Goal: Contribute content: Add original content to the website for others to see

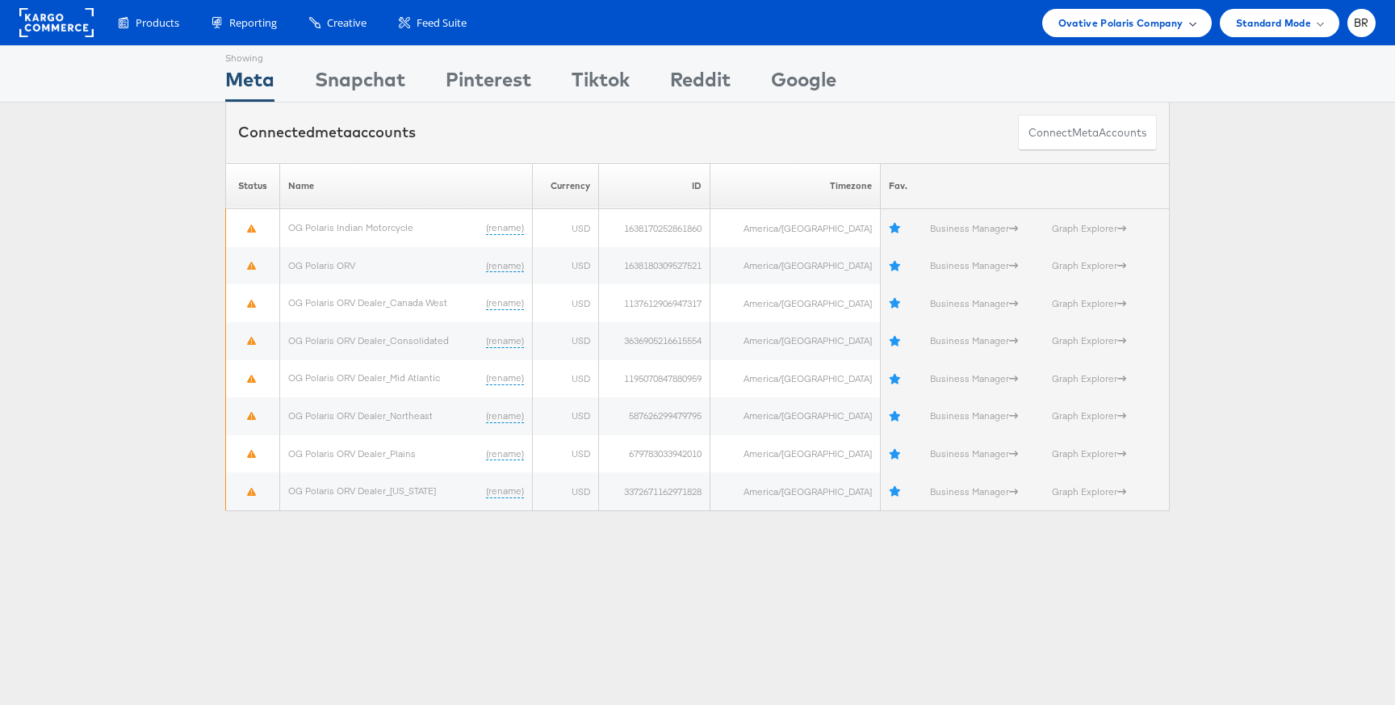
click at [1084, 24] on span "Ovative Polaris Company" at bounding box center [1120, 23] width 125 height 17
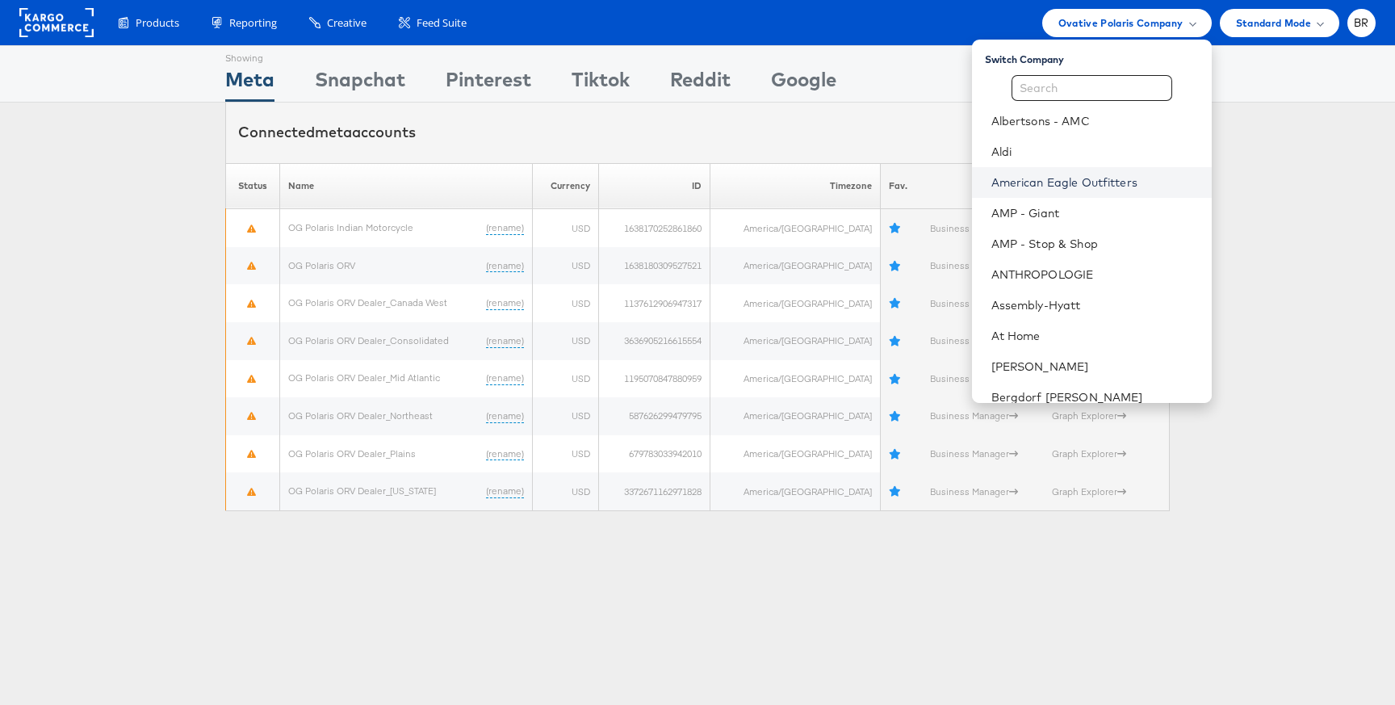
click at [1031, 178] on link "American Eagle Outfitters" at bounding box center [1094, 182] width 207 height 16
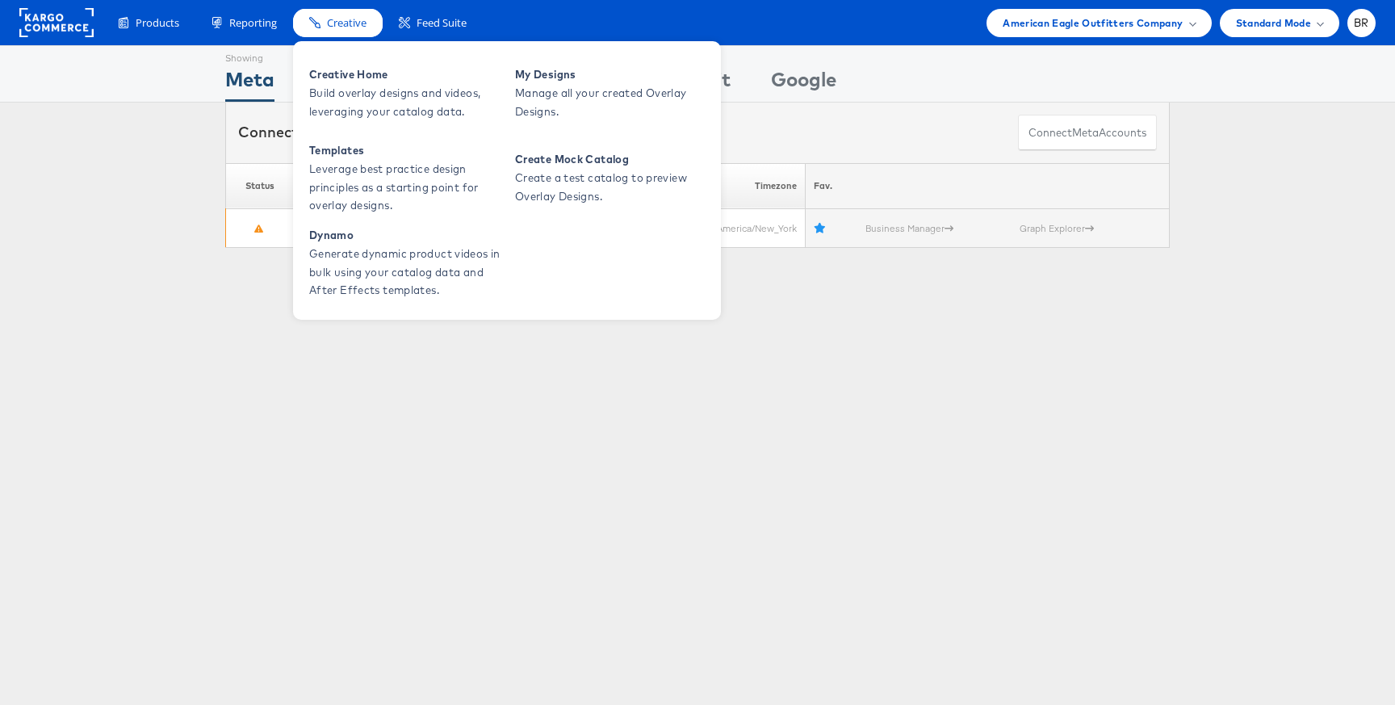
click at [341, 28] on span "Creative" at bounding box center [347, 22] width 40 height 15
click at [345, 84] on span "Build overlay designs and videos, leveraging your catalog data." at bounding box center [406, 102] width 194 height 37
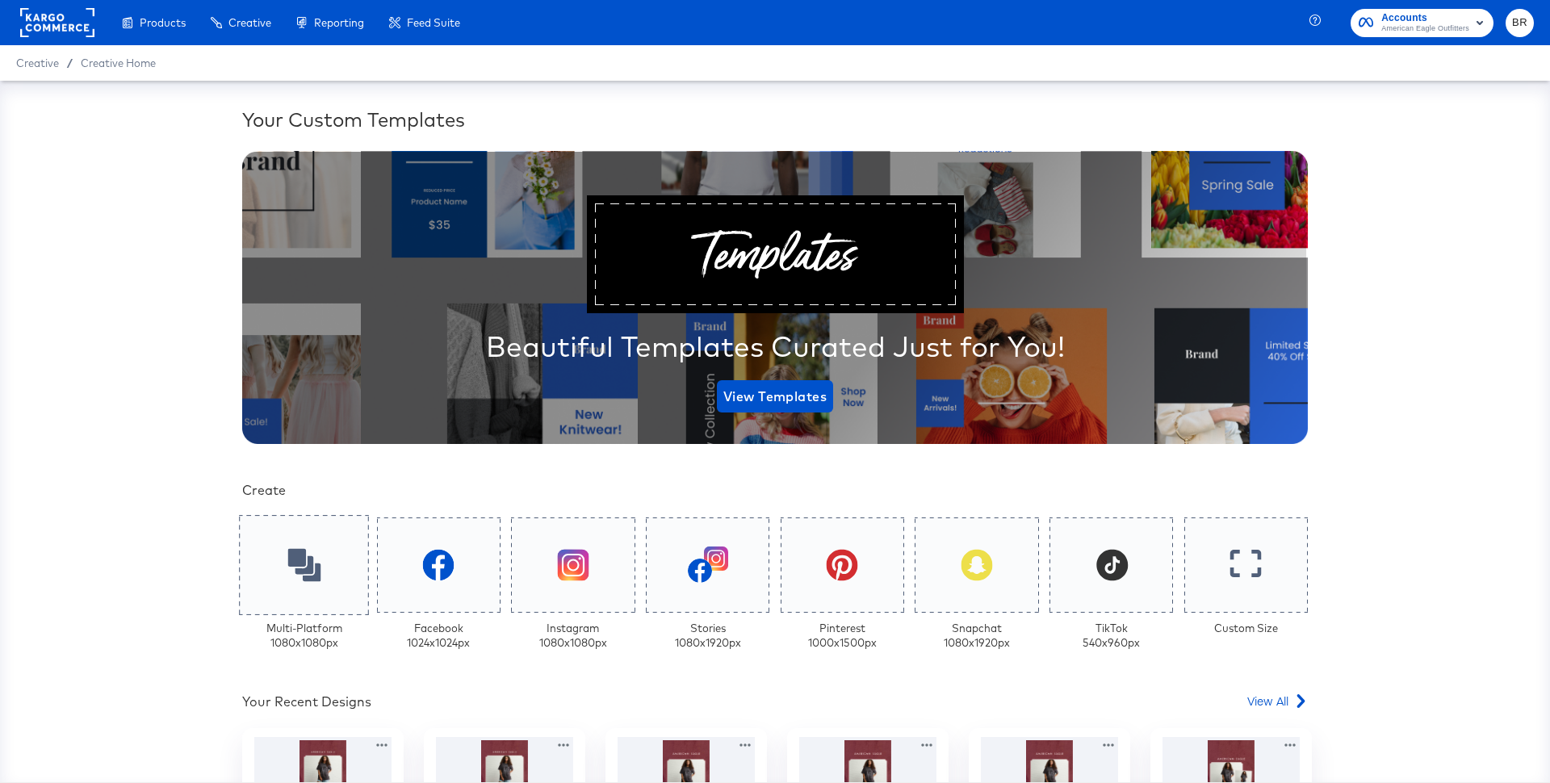
click at [318, 591] on div at bounding box center [304, 565] width 130 height 100
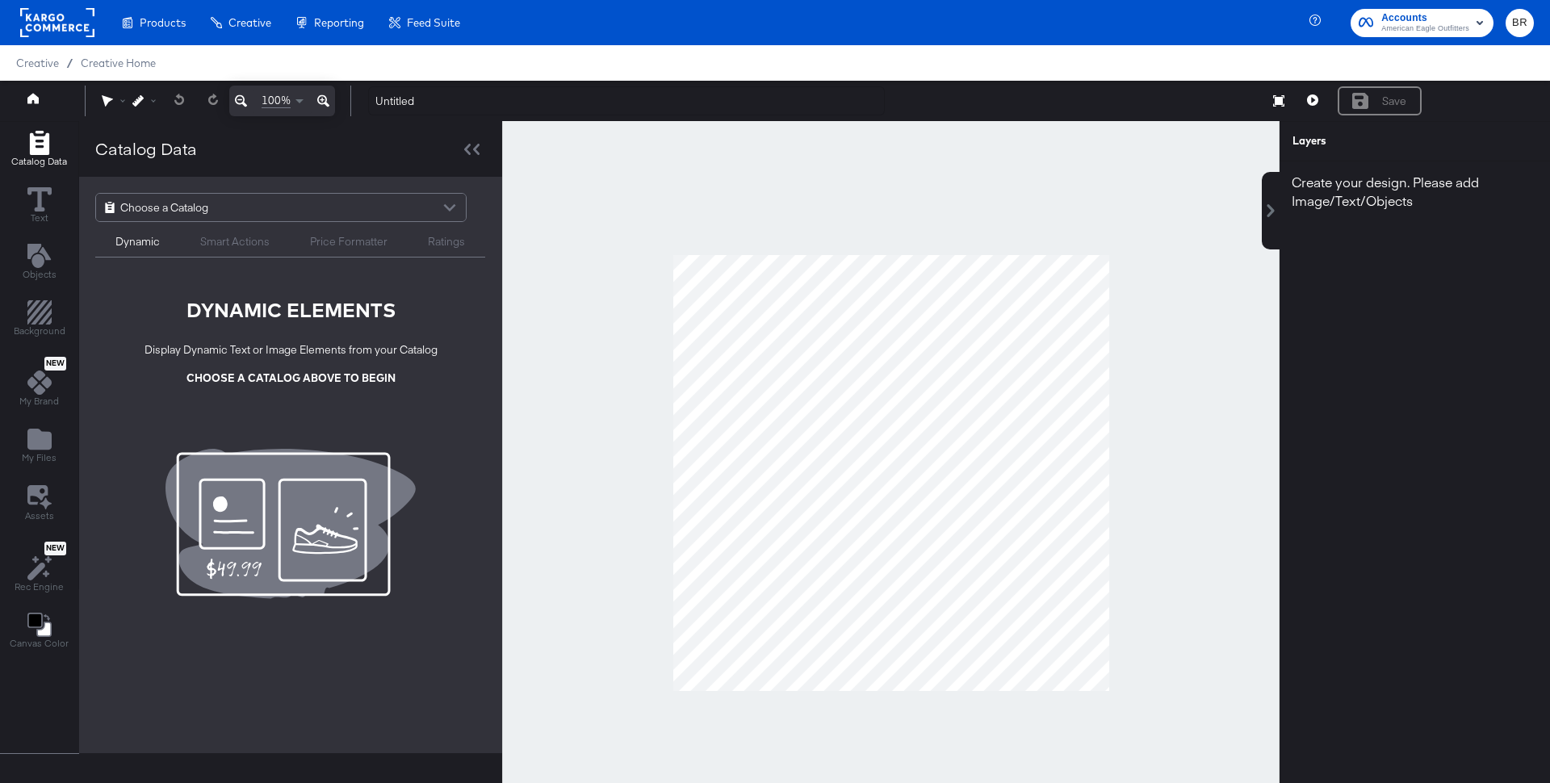
click at [254, 217] on div "Choose a Catalog" at bounding box center [281, 207] width 370 height 27
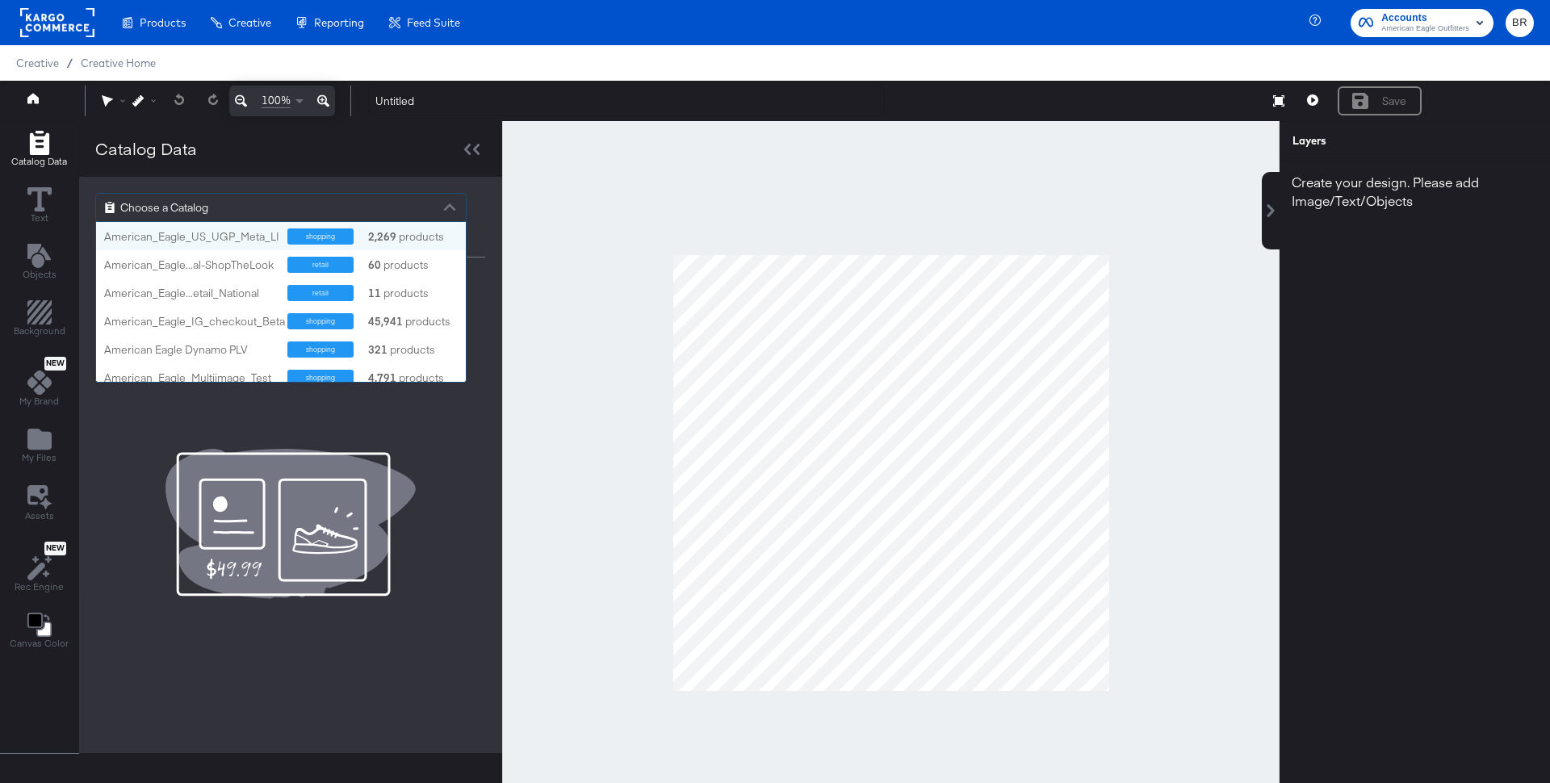
scroll to position [160, 370]
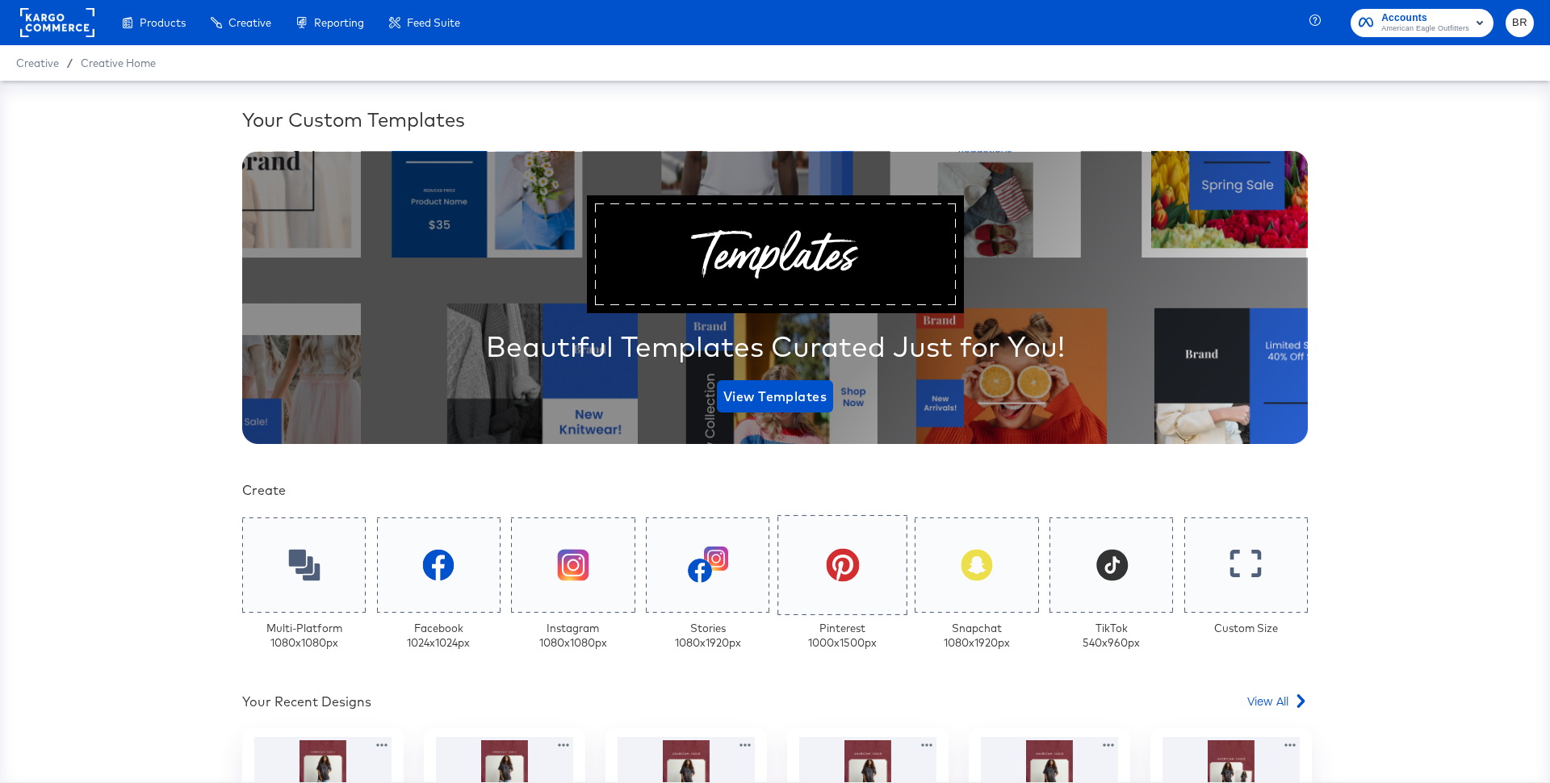
click at [857, 587] on div at bounding box center [842, 565] width 130 height 100
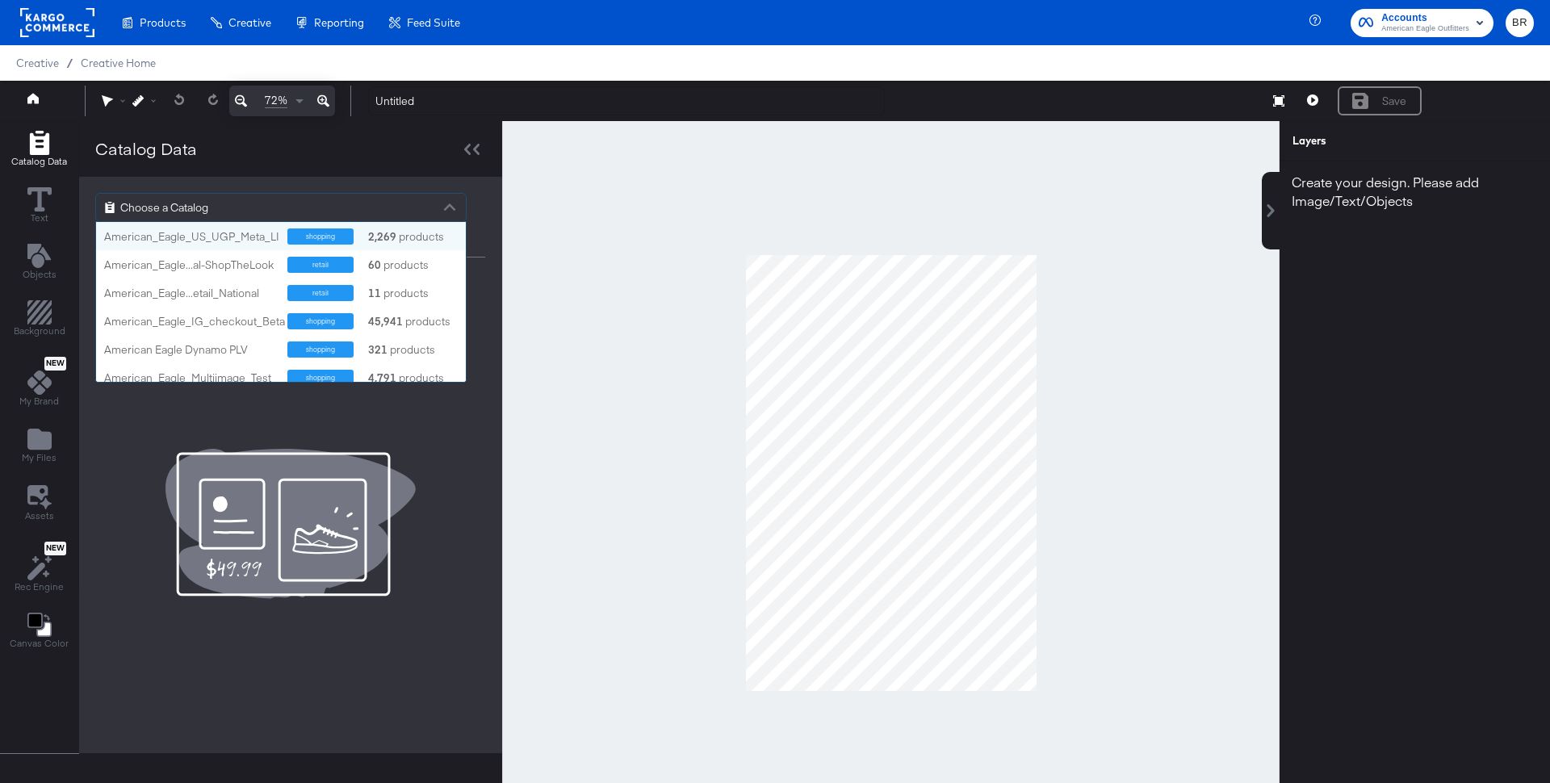
click at [290, 198] on div "Choose a Catalog" at bounding box center [281, 207] width 370 height 27
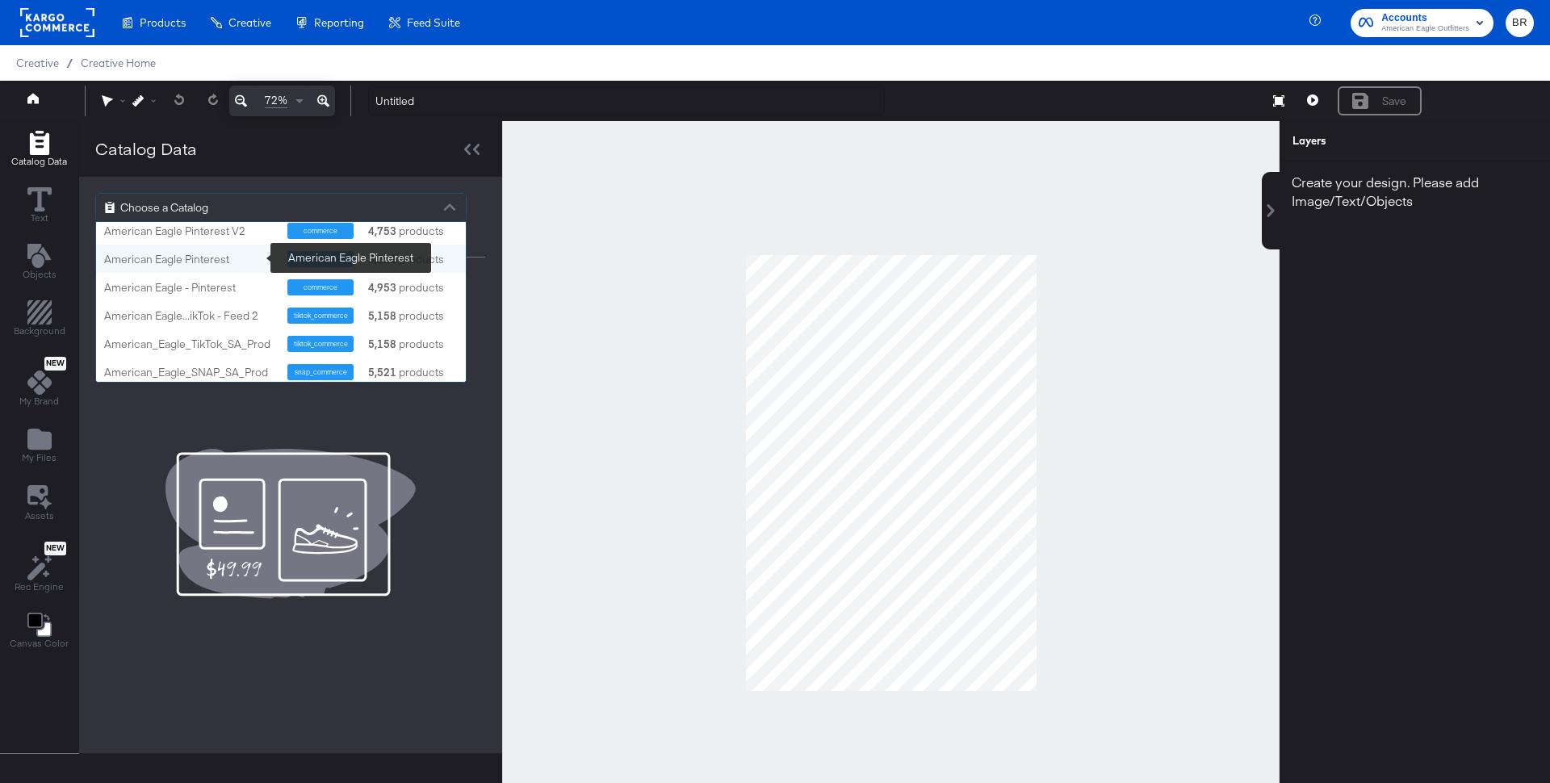
click at [219, 258] on div "American Eagle Pinterest" at bounding box center [189, 259] width 171 height 15
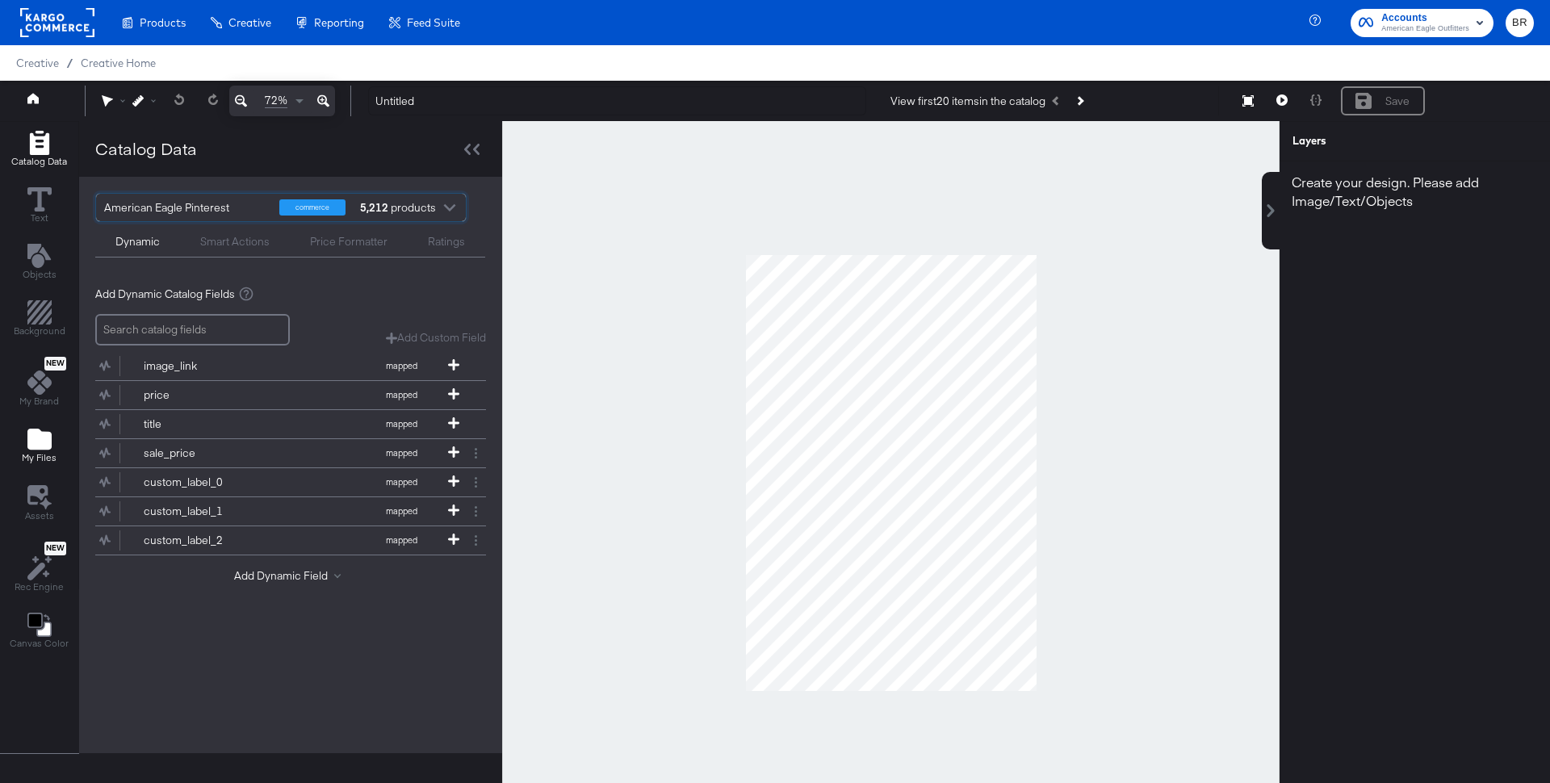
click at [42, 463] on button "My Files" at bounding box center [39, 447] width 54 height 46
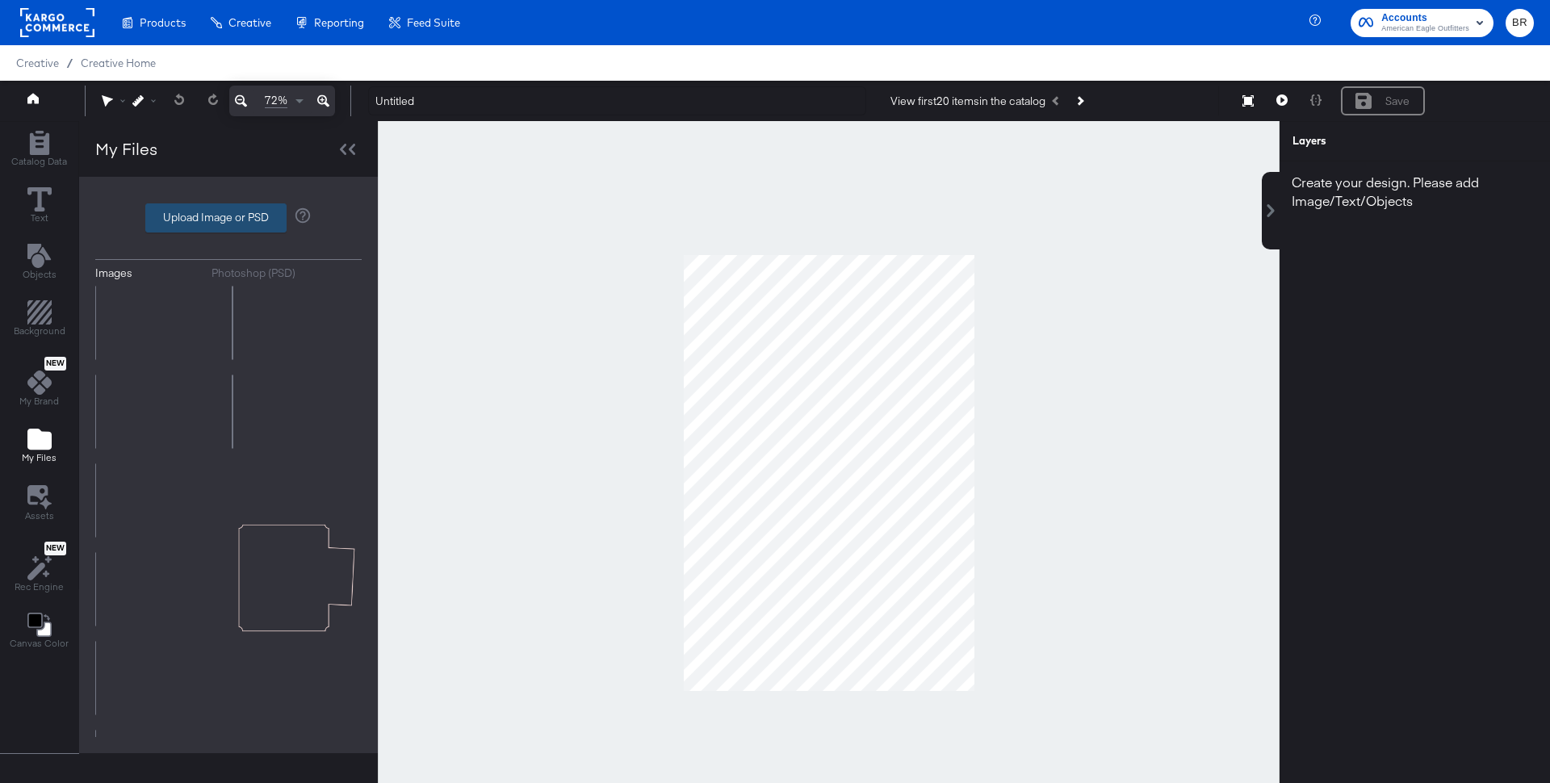
click at [184, 213] on label "Upload Image or PSD" at bounding box center [216, 217] width 140 height 27
click at [228, 218] on input "Upload Image or PSD" at bounding box center [228, 218] width 0 height 0
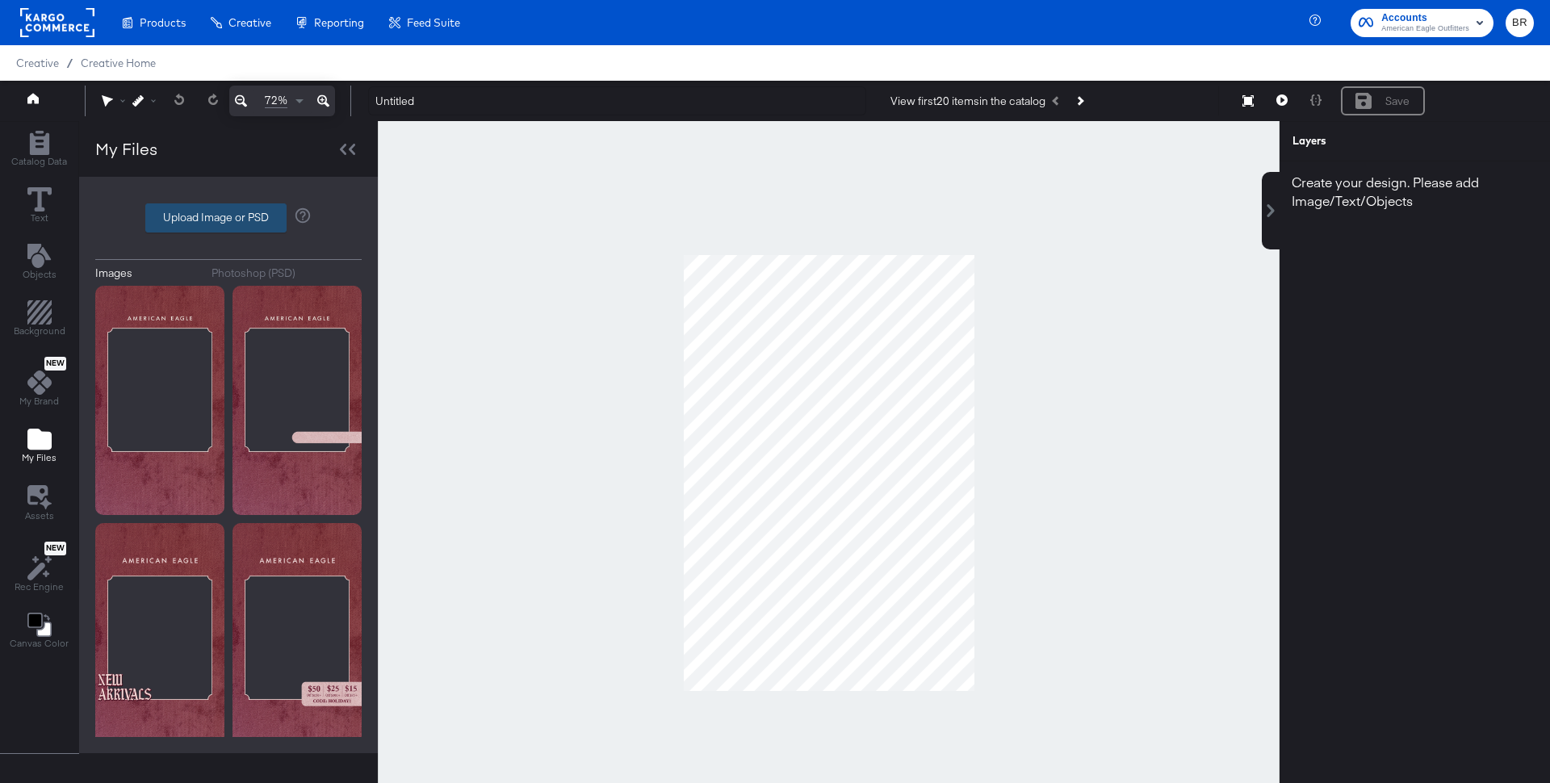
type input "C:\fakepath\Group 1553.png"
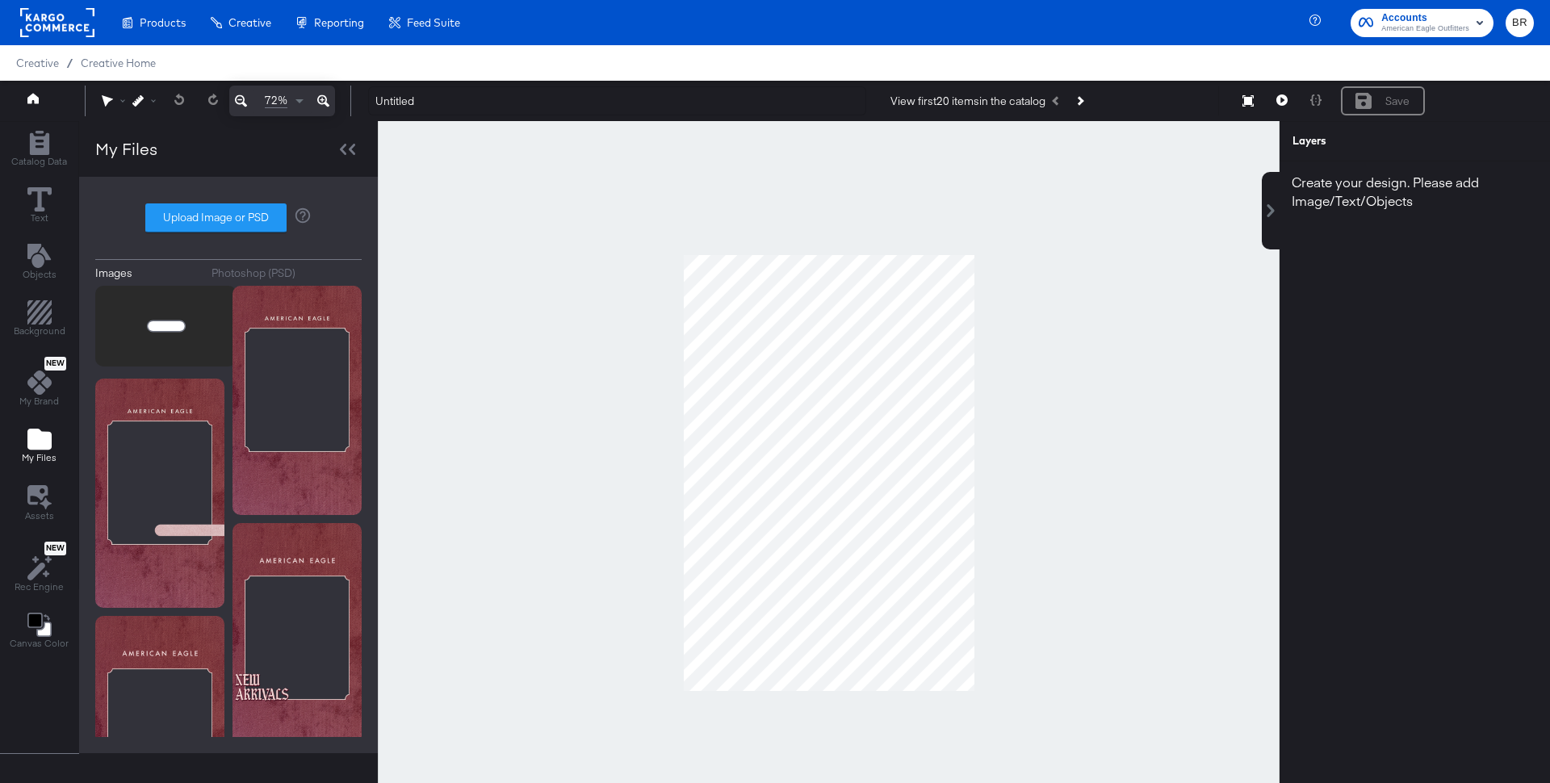
click at [183, 328] on icon "Image loader" at bounding box center [166, 326] width 42 height 42
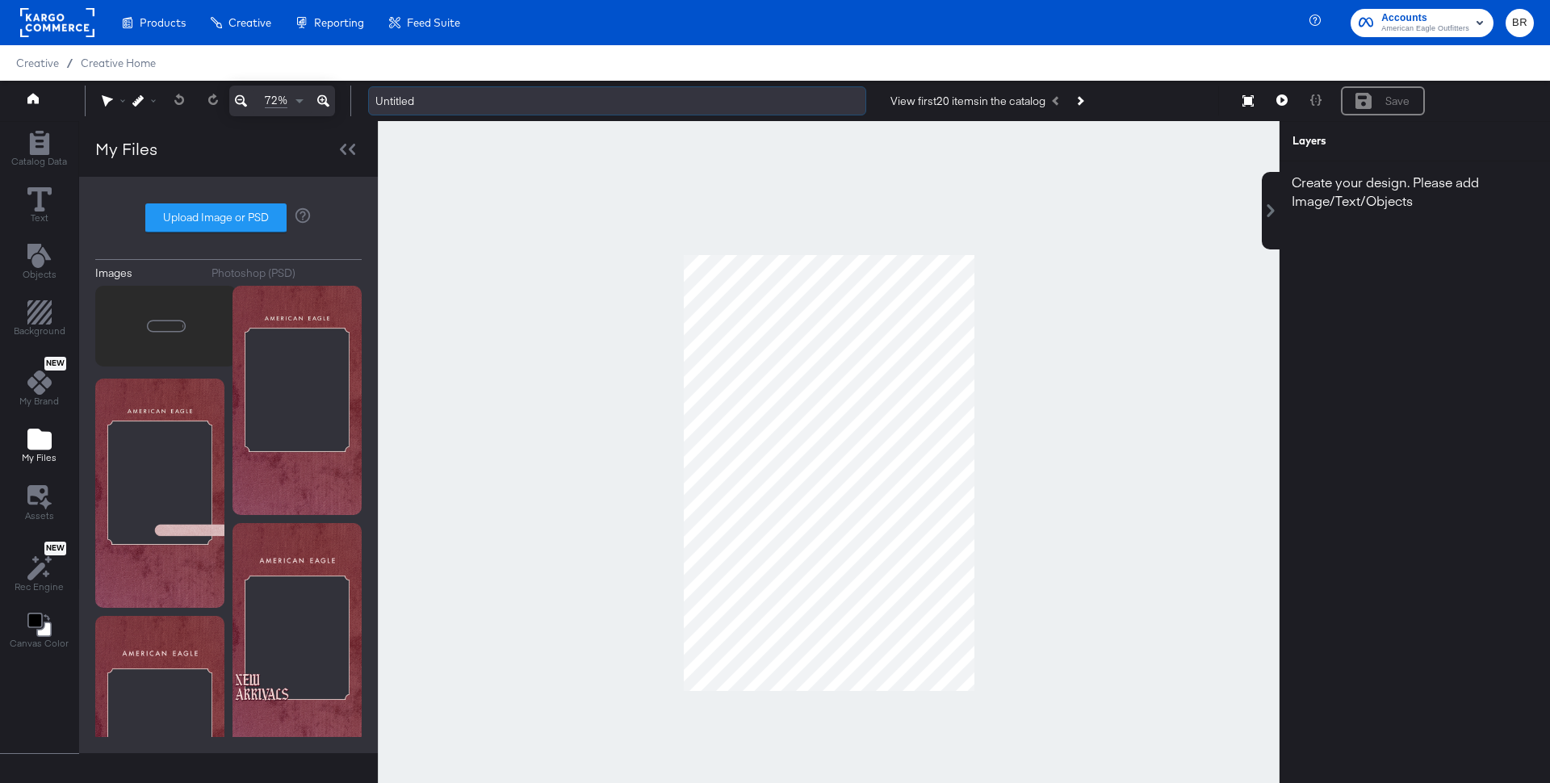
click at [425, 101] on input "Untitled" at bounding box center [617, 101] width 498 height 30
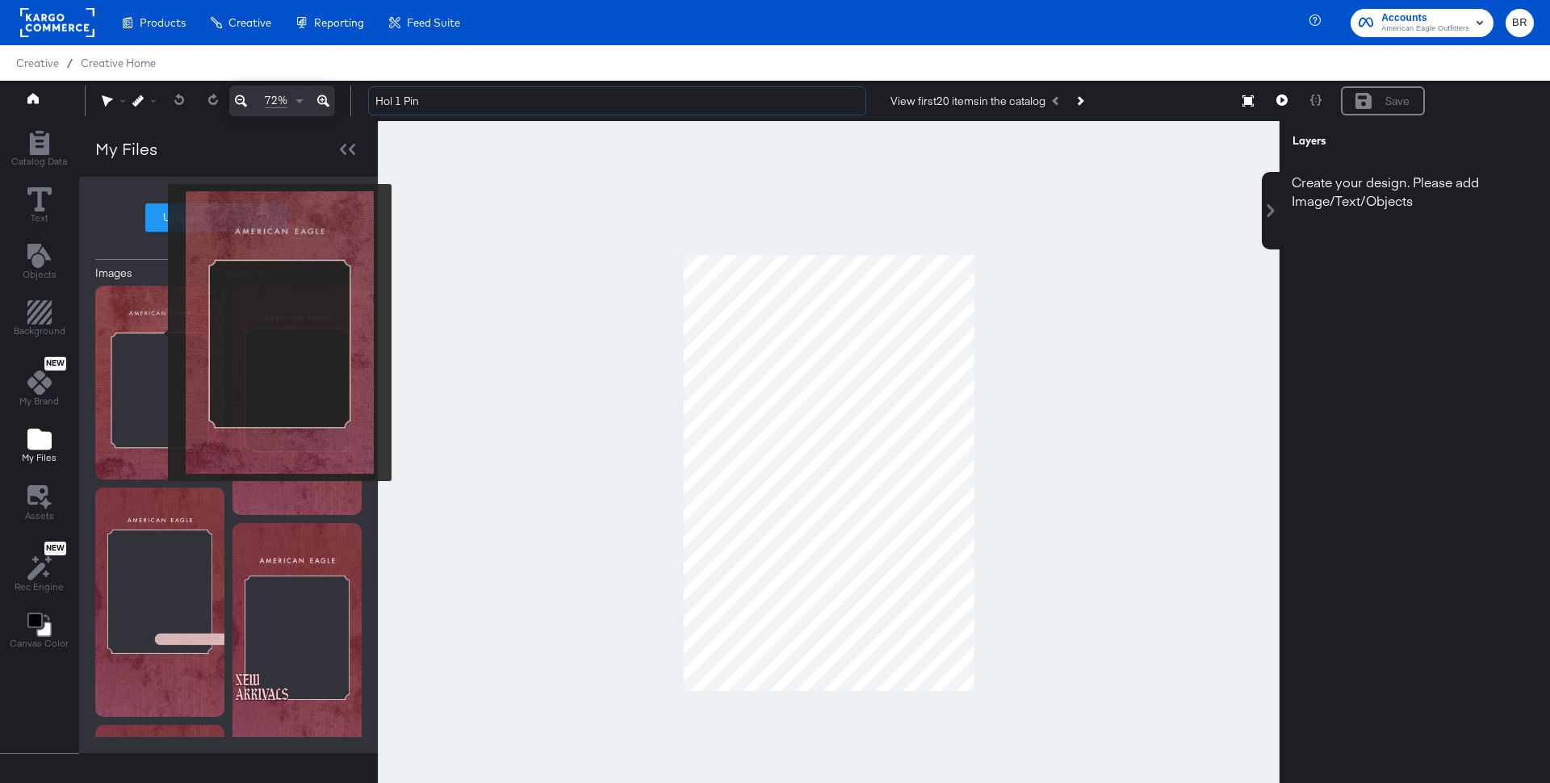
type input "Hol 1 Pin"
click at [158, 337] on img at bounding box center [159, 383] width 129 height 194
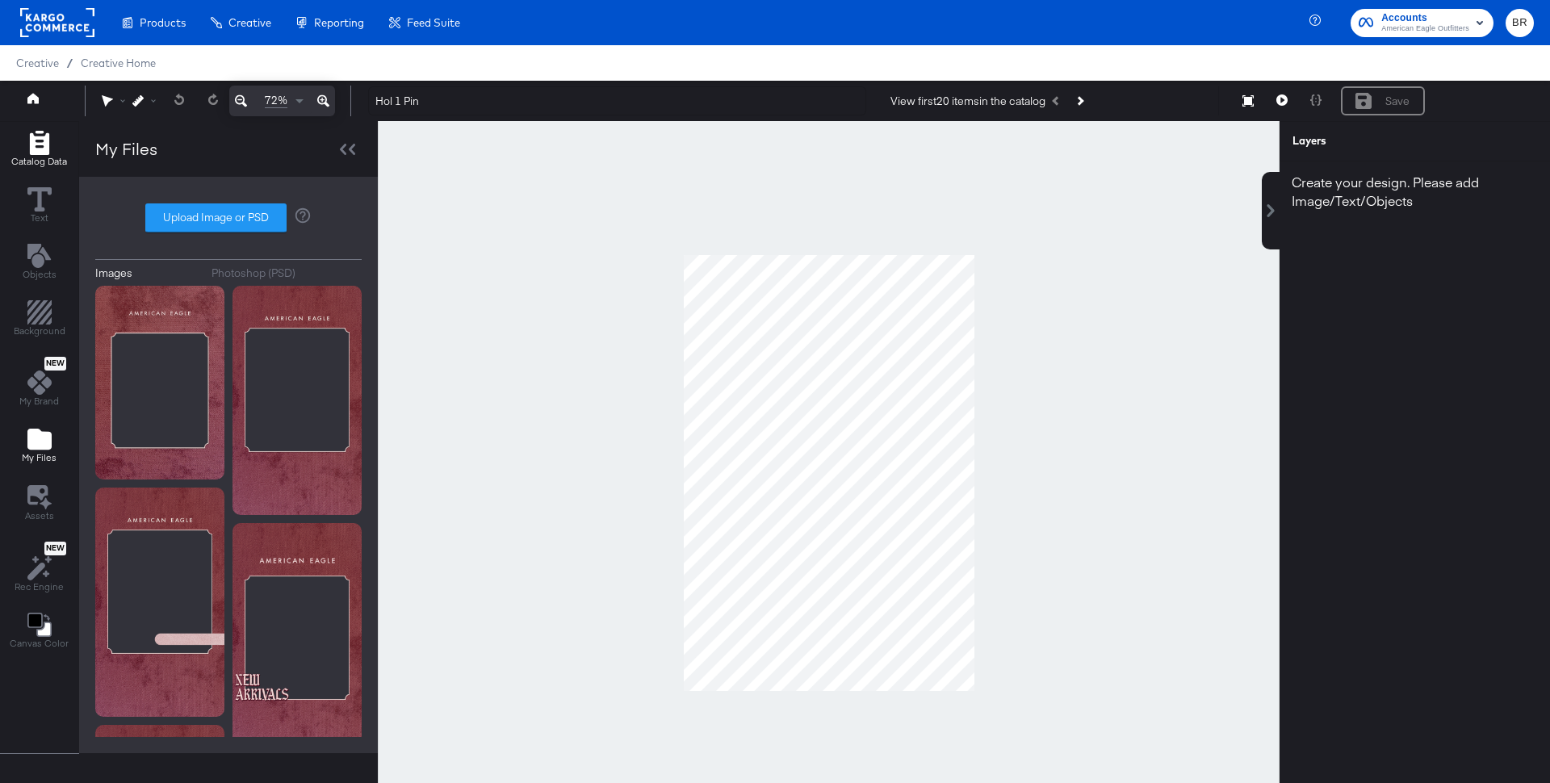
click at [27, 157] on span "Catalog Data" at bounding box center [39, 161] width 56 height 13
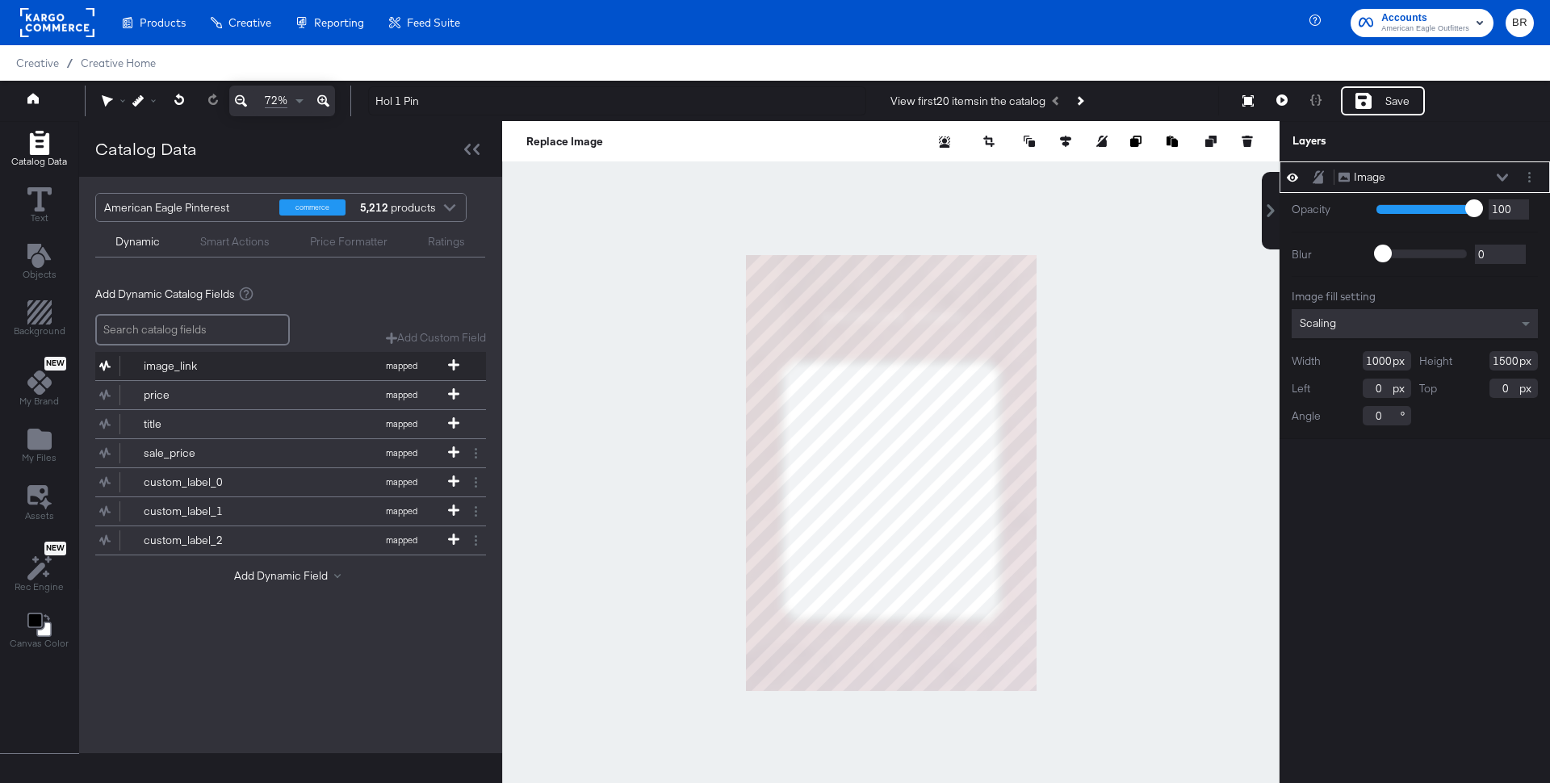
click at [192, 363] on div "image_link" at bounding box center [202, 365] width 117 height 15
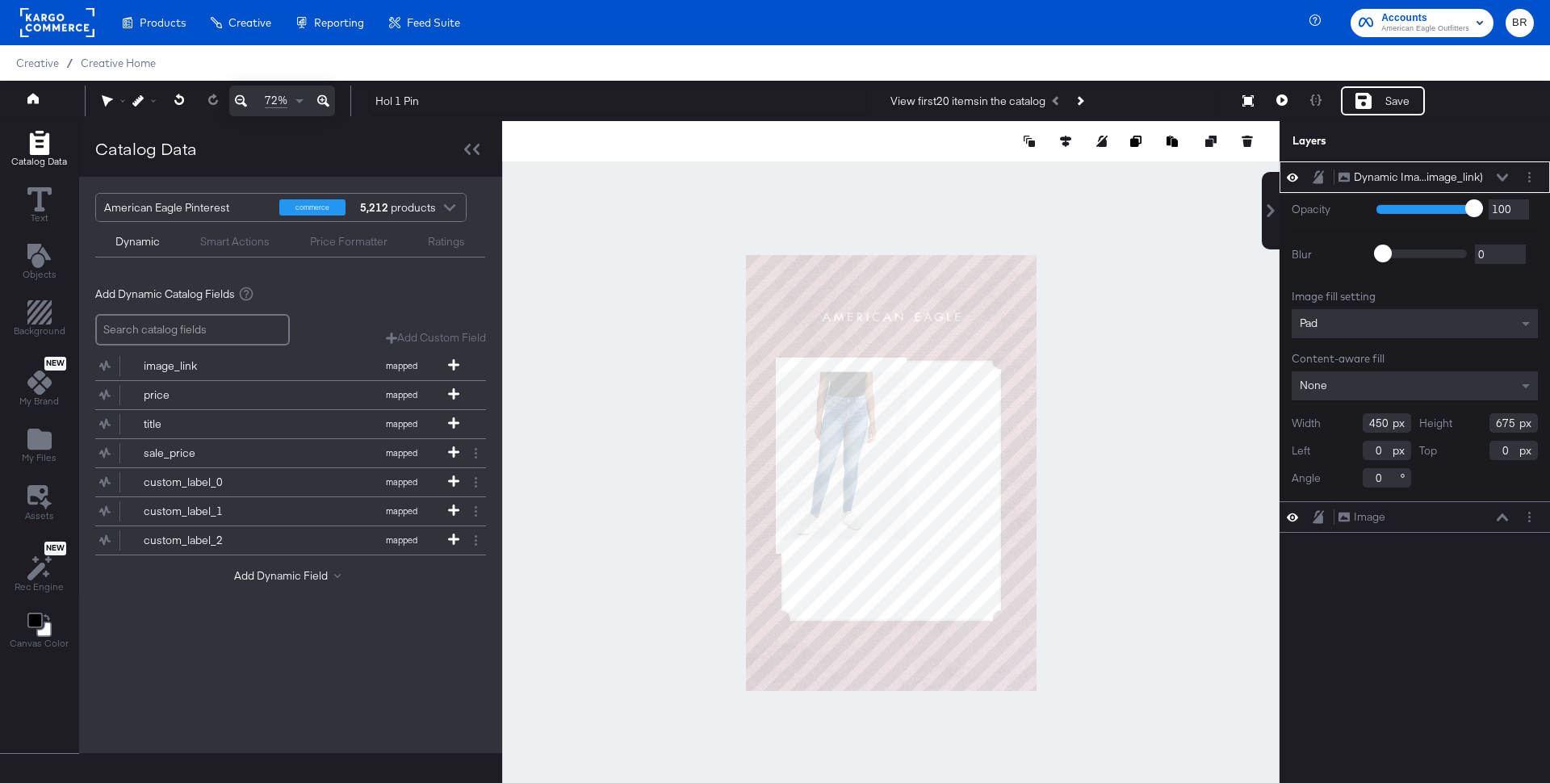
type input "94"
type input "353"
type input "608"
type input "912"
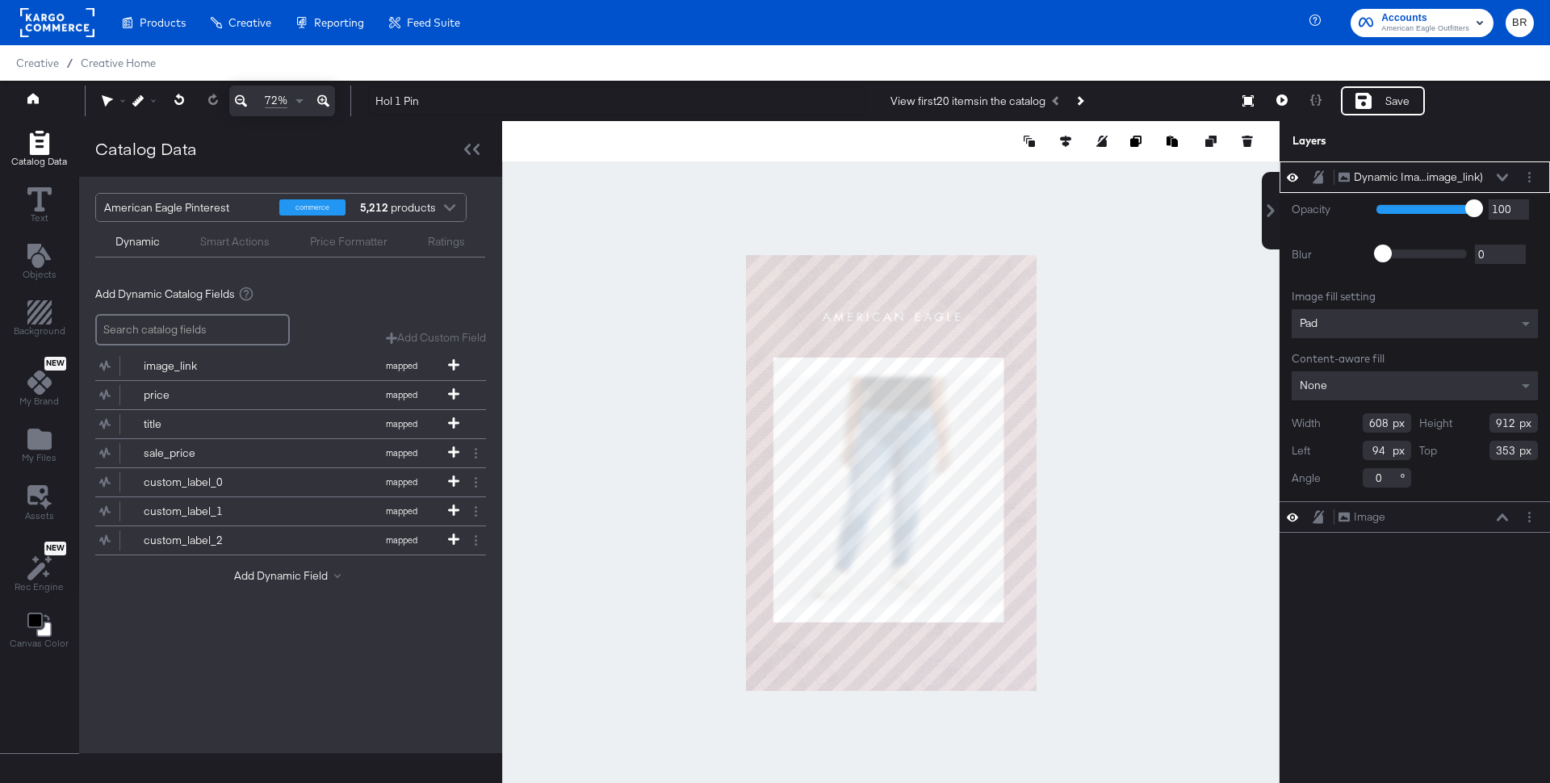
type input "788"
click at [1068, 142] on icon at bounding box center [1065, 141] width 11 height 11
click at [952, 169] on button at bounding box center [946, 171] width 16 height 16
type input "106"
click at [1351, 326] on div "Pad" at bounding box center [1415, 323] width 246 height 29
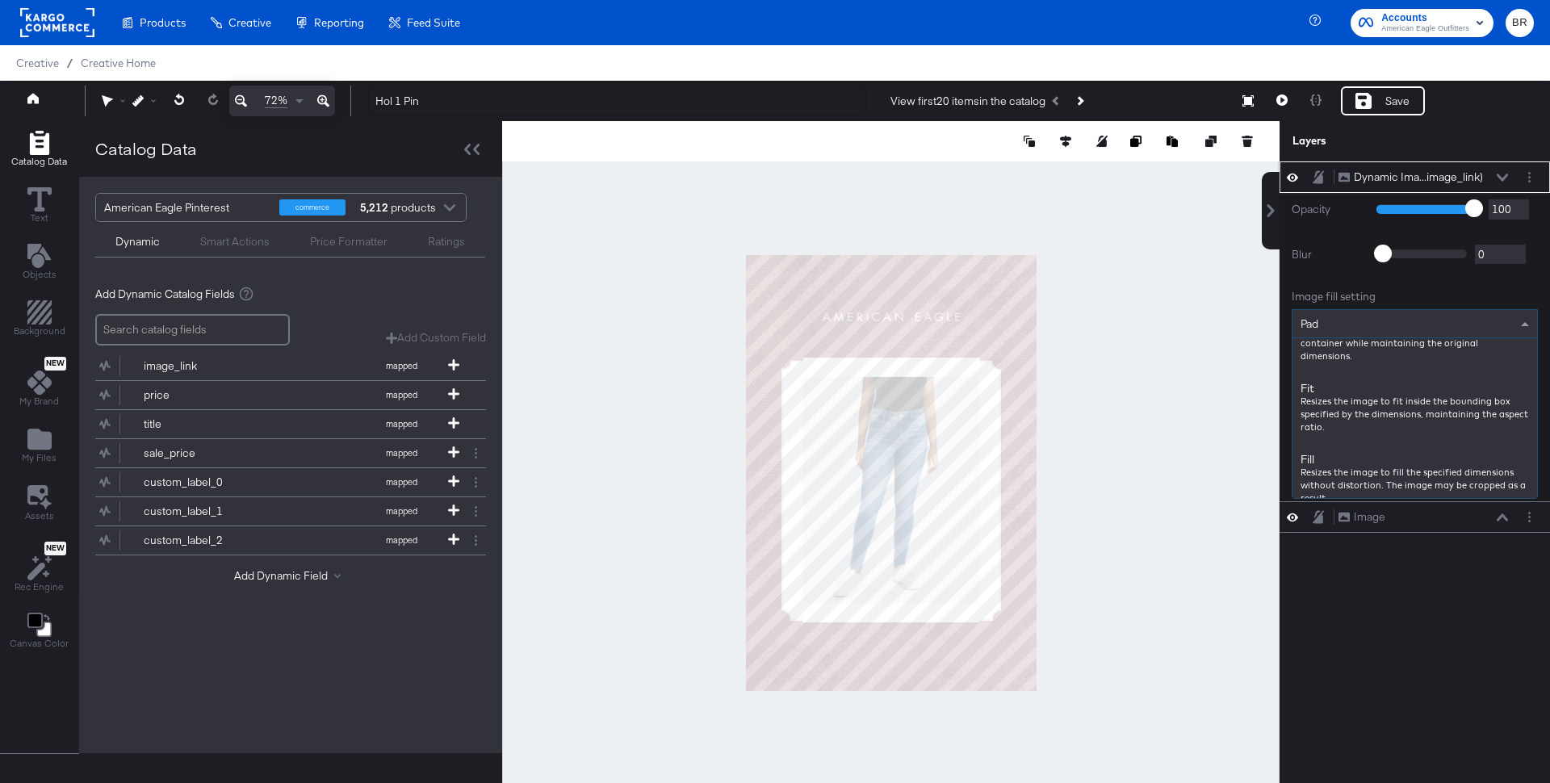
scroll to position [195, 0]
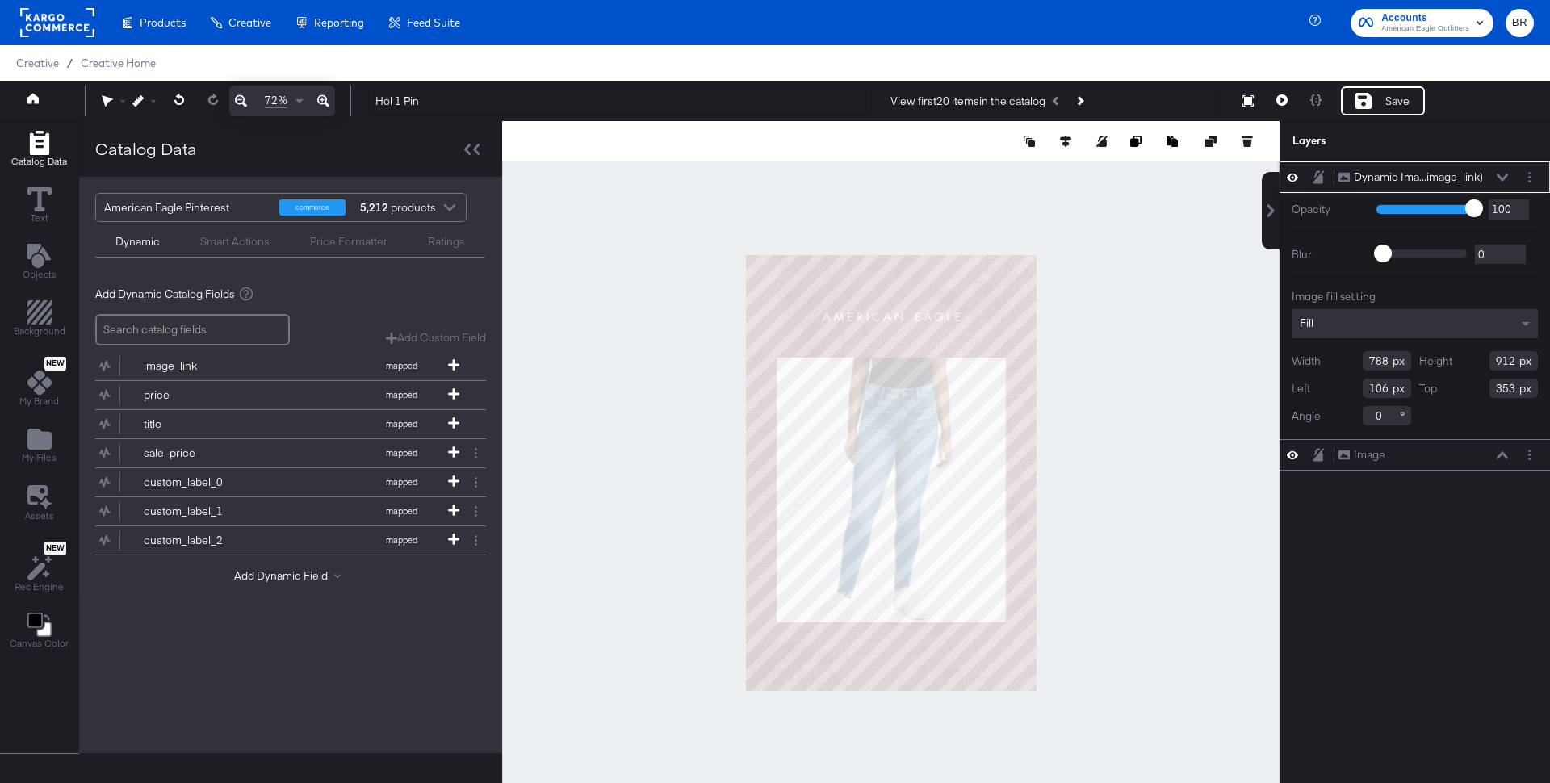
click at [1505, 174] on icon at bounding box center [1502, 178] width 11 height 8
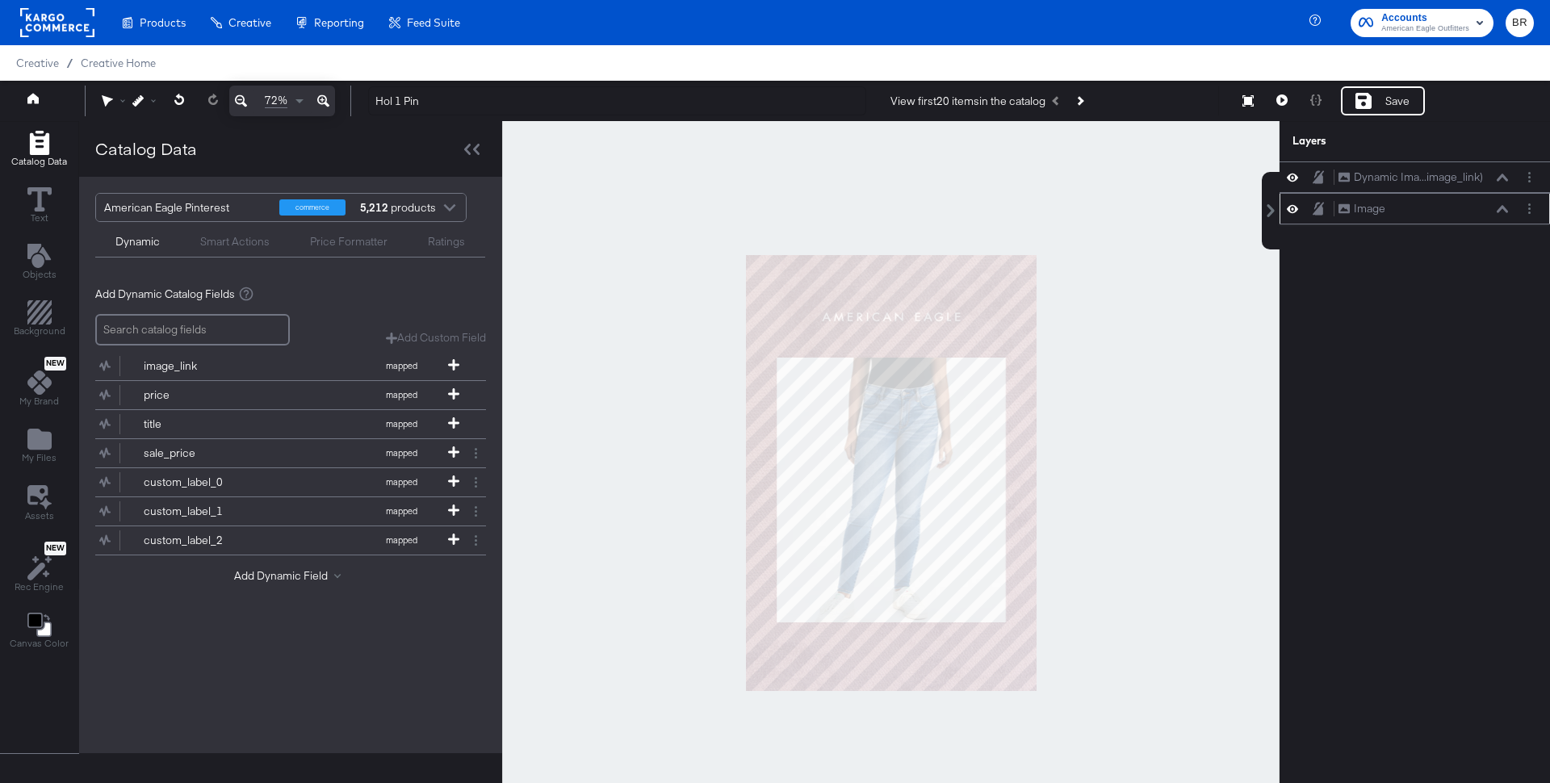
drag, startPoint x: 1445, startPoint y: 174, endPoint x: 1444, endPoint y: 206, distance: 32.3
click at [1444, 209] on div "Dynamic Ima...image_link) Dynamic Image (image_link) Image Image" at bounding box center [1415, 192] width 270 height 63
drag, startPoint x: 1516, startPoint y: 175, endPoint x: 1513, endPoint y: 216, distance: 40.5
click at [1513, 216] on div "Dynamic Ima...image_link) Dynamic Image (image_link)" at bounding box center [1425, 209] width 180 height 17
click at [1497, 175] on icon at bounding box center [1502, 178] width 11 height 8
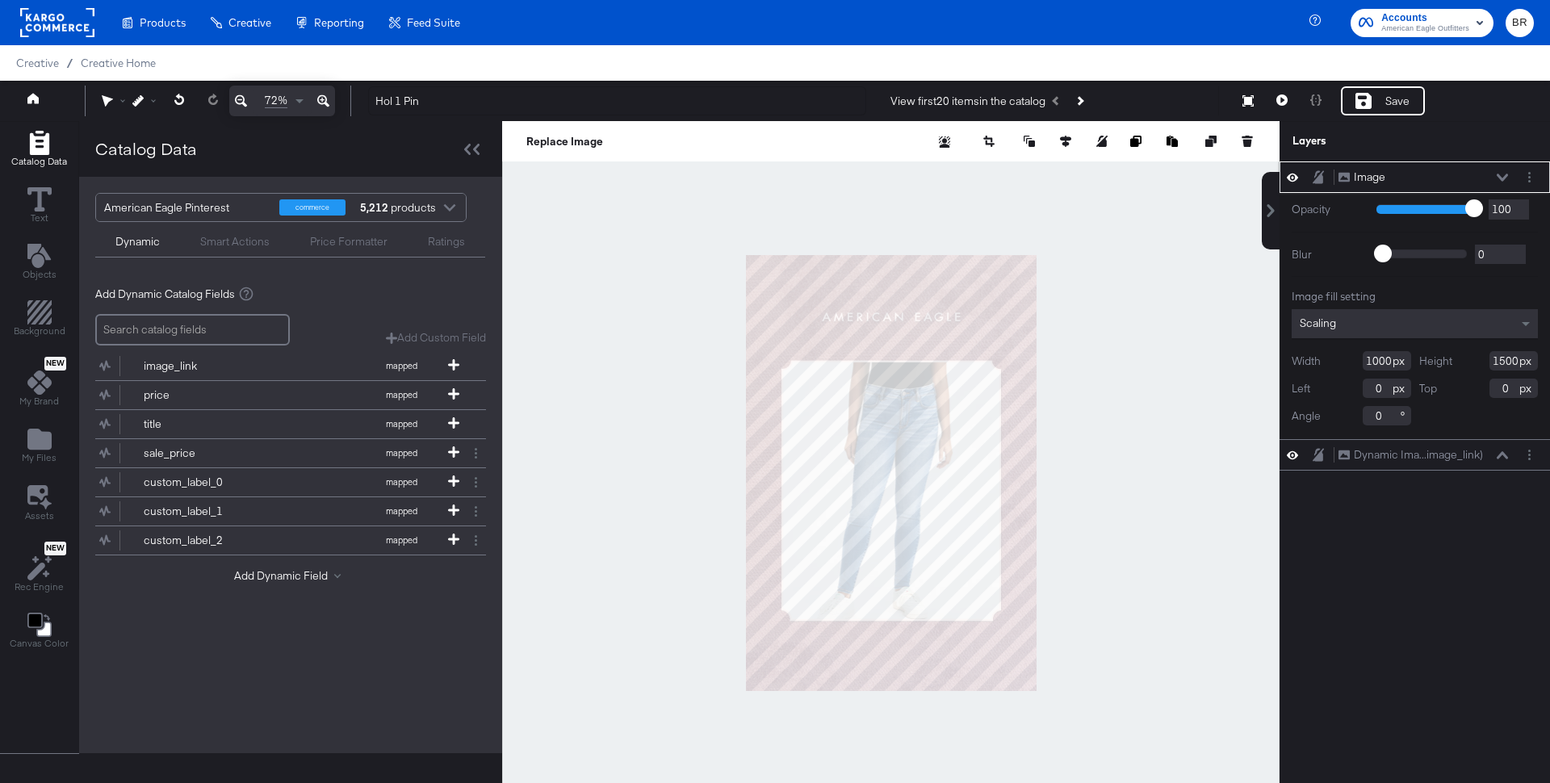
click at [1312, 177] on div at bounding box center [1323, 177] width 23 height 15
click at [1319, 179] on icon at bounding box center [1318, 176] width 11 height 13
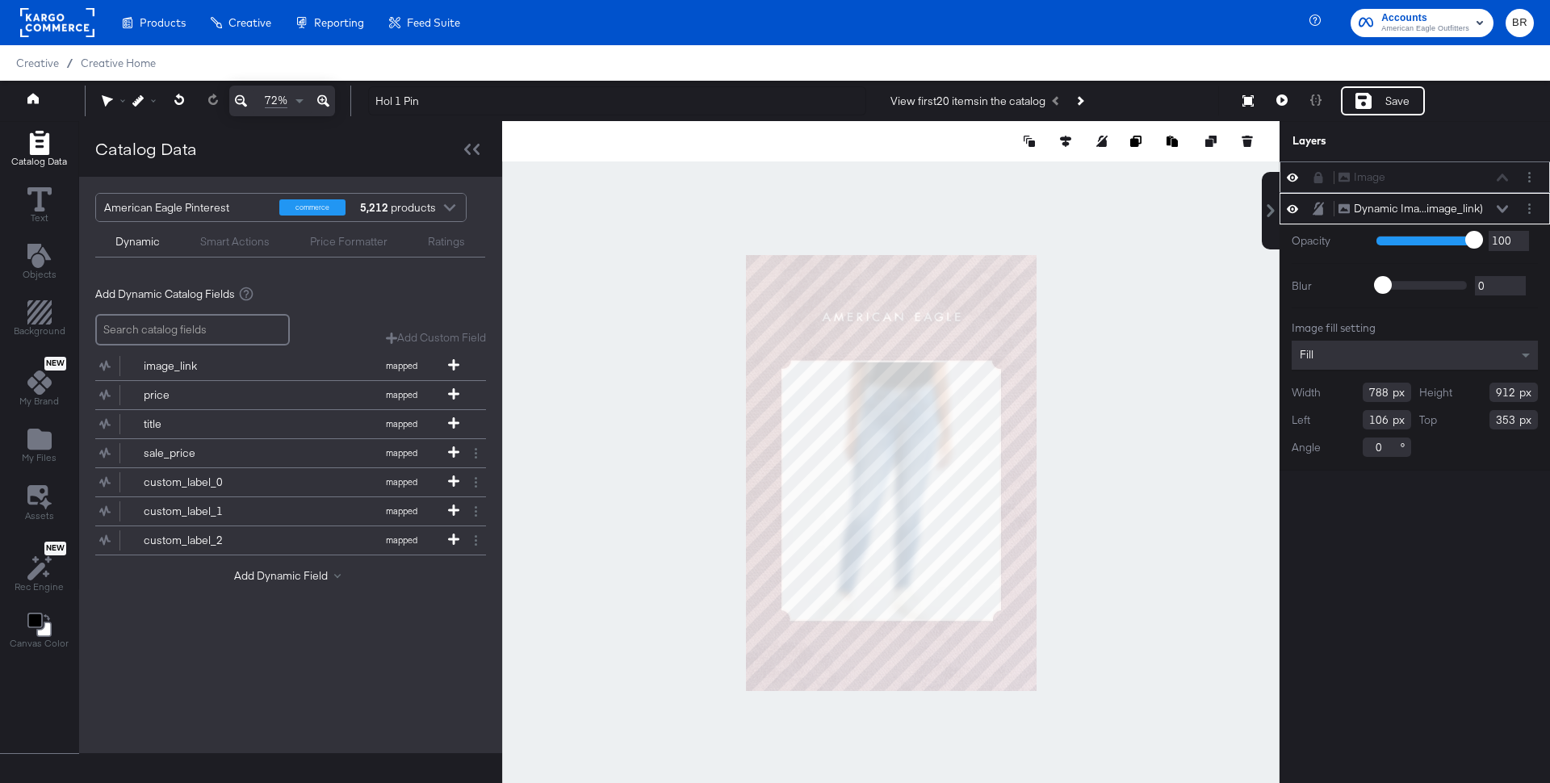
type input "766"
type input "887"
type input "378"
click at [1068, 135] on button at bounding box center [1066, 141] width 16 height 16
click at [948, 170] on icon at bounding box center [945, 170] width 11 height 11
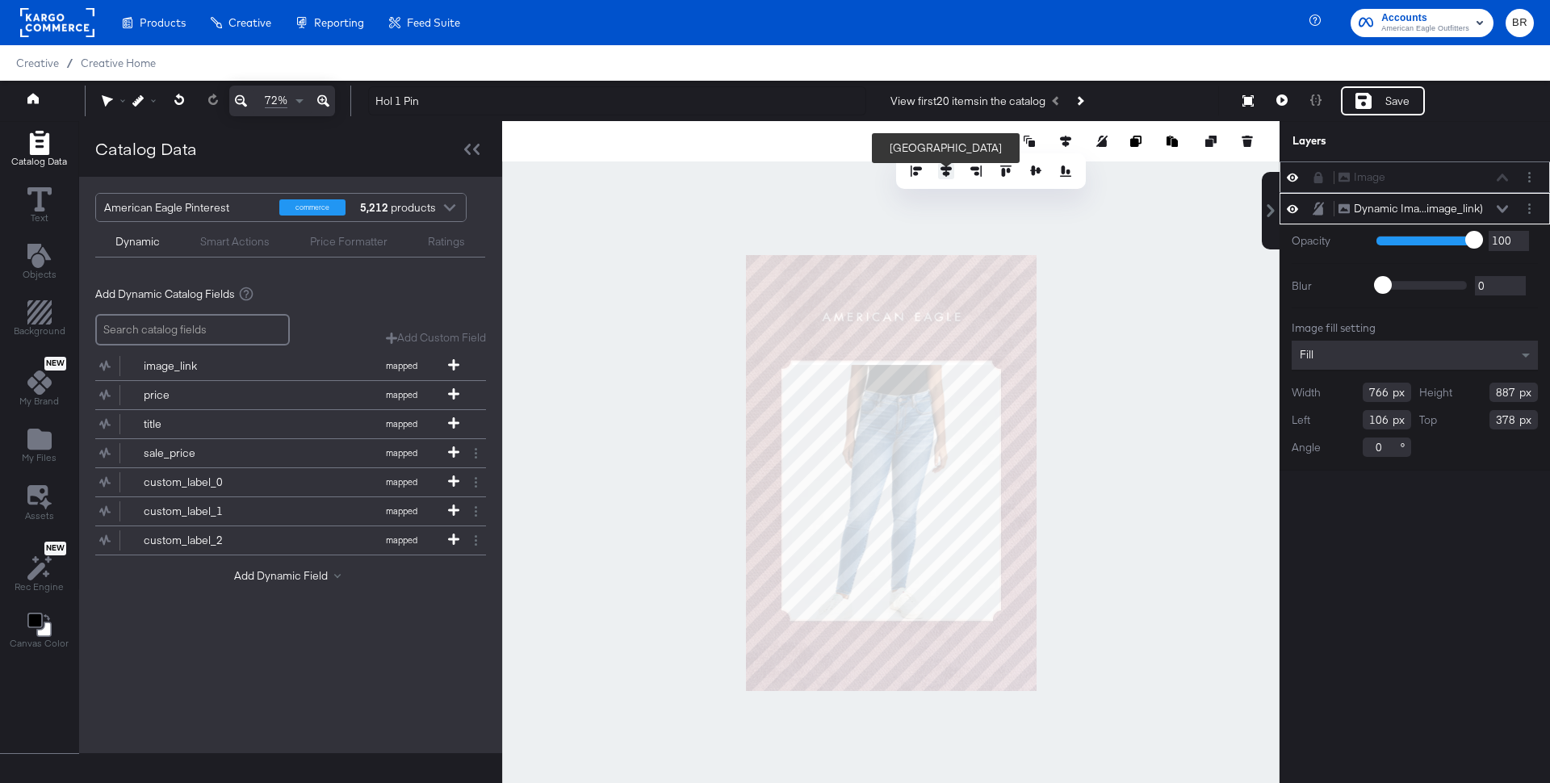
type input "117"
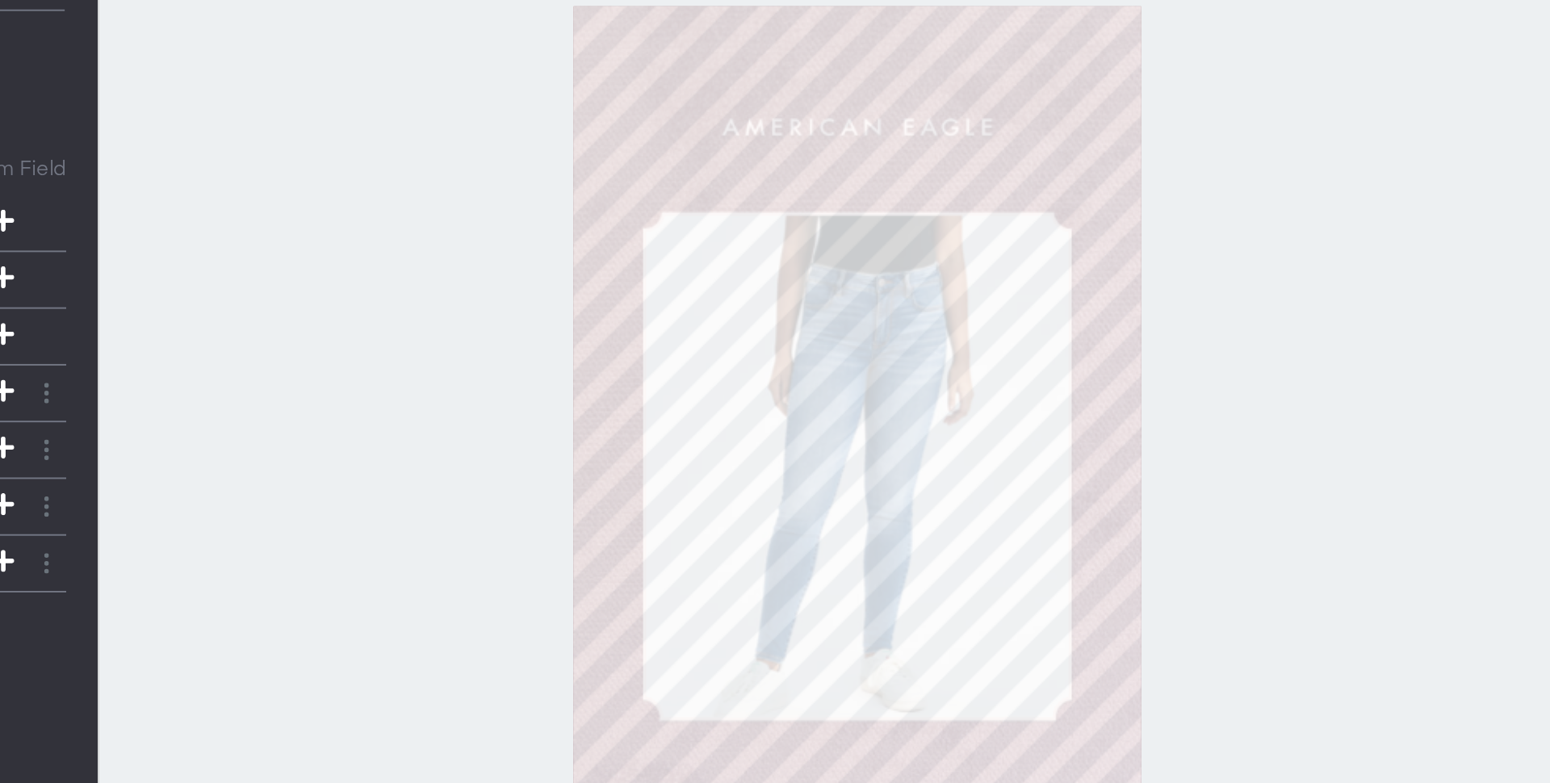
type input "365"
type input "893"
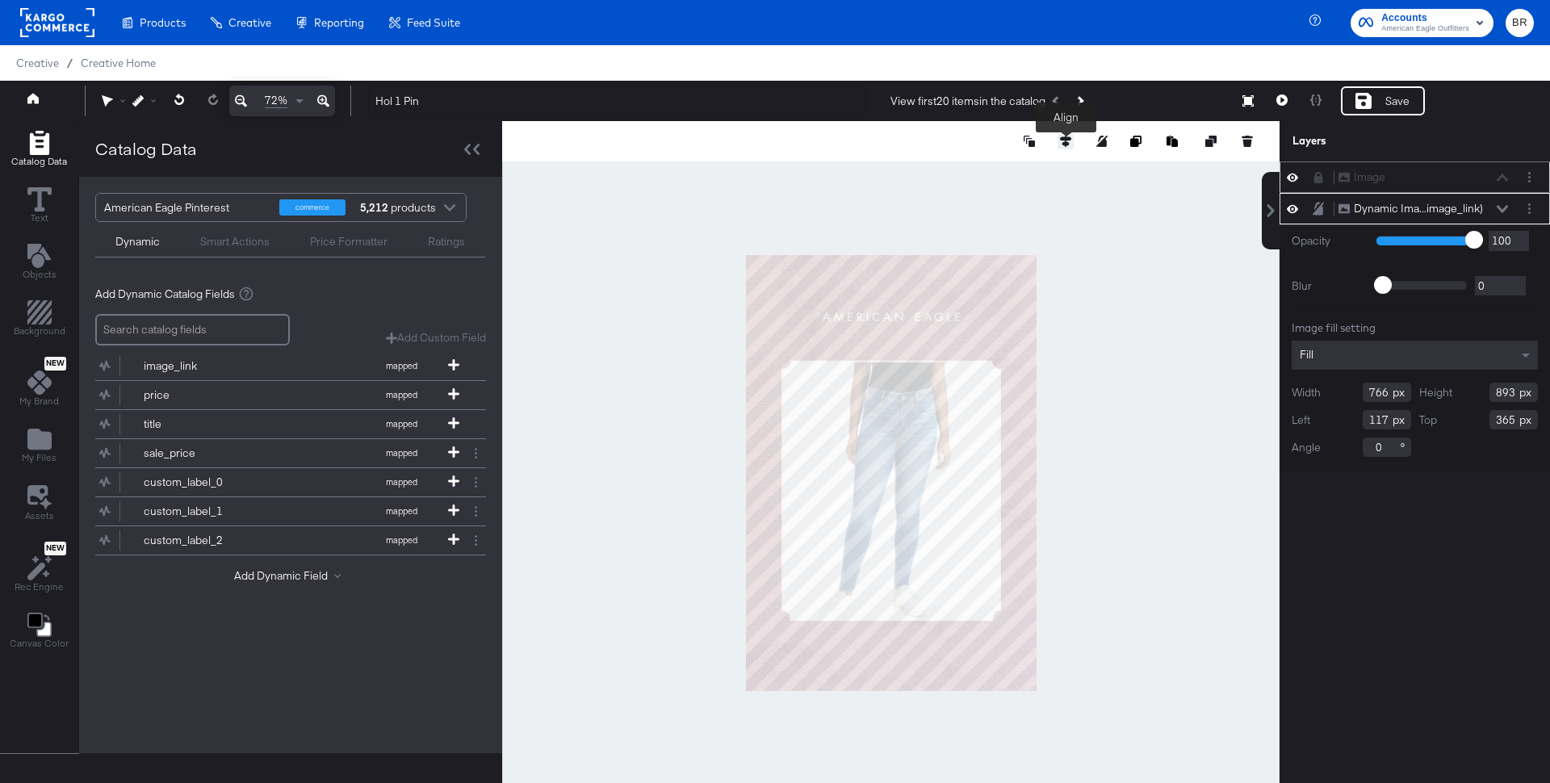
click at [1059, 142] on button at bounding box center [1066, 141] width 16 height 16
click at [952, 170] on button at bounding box center [946, 171] width 16 height 16
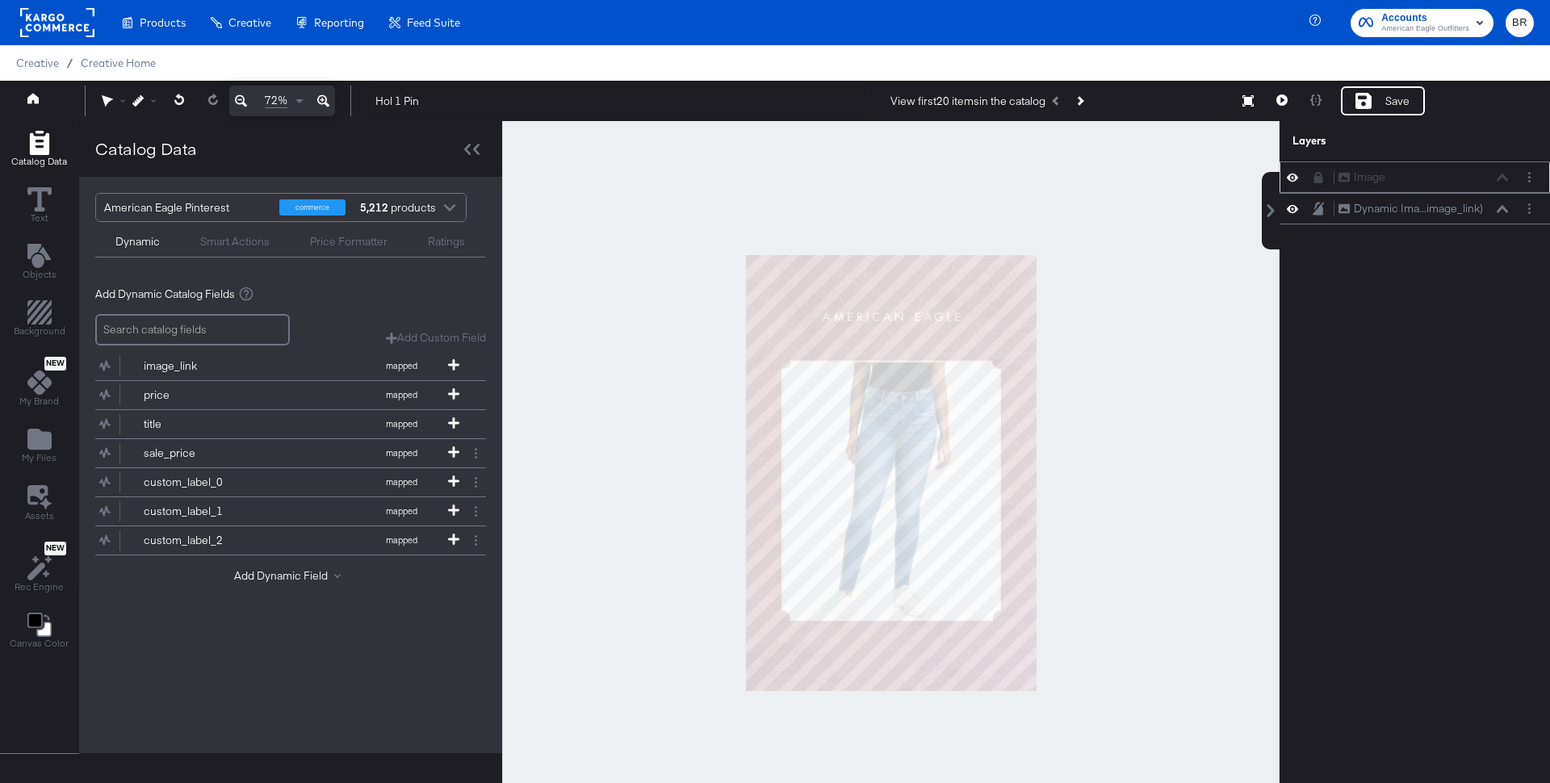
click at [1071, 277] on div at bounding box center [890, 472] width 777 height 703
click at [1290, 101] on button at bounding box center [1282, 100] width 34 height 29
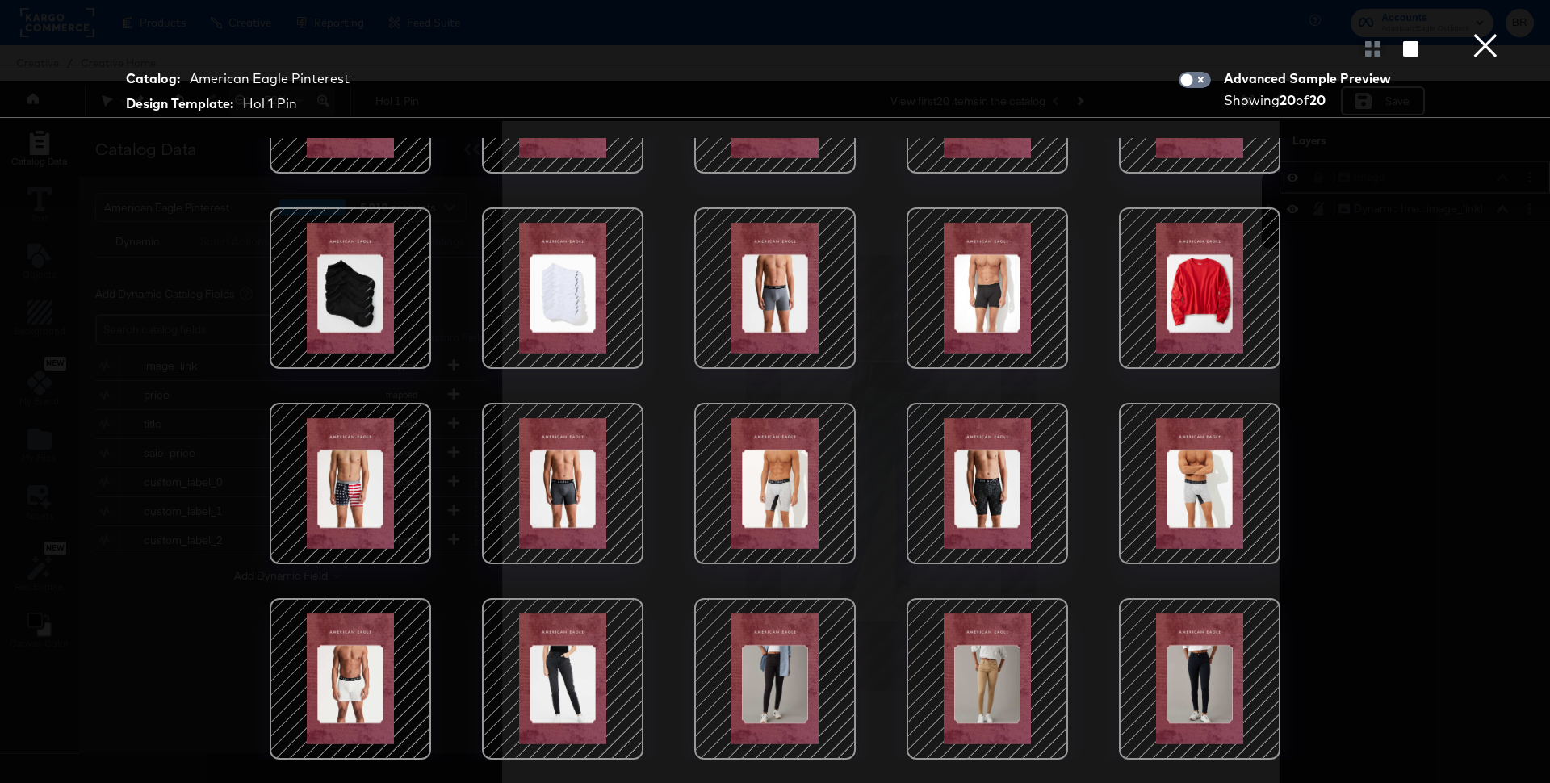
scroll to position [40, 0]
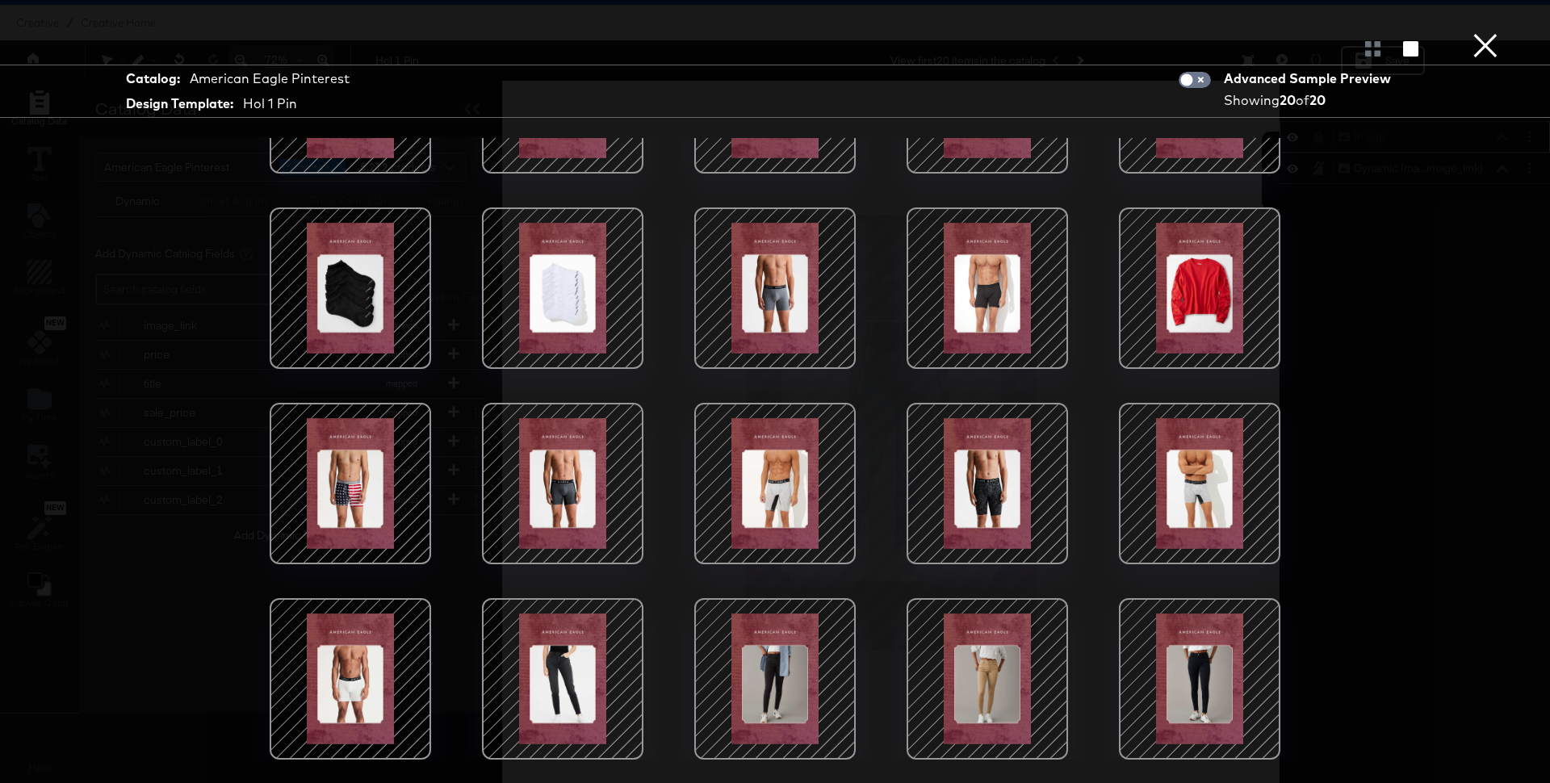
click at [790, 632] on div at bounding box center [774, 678] width 137 height 137
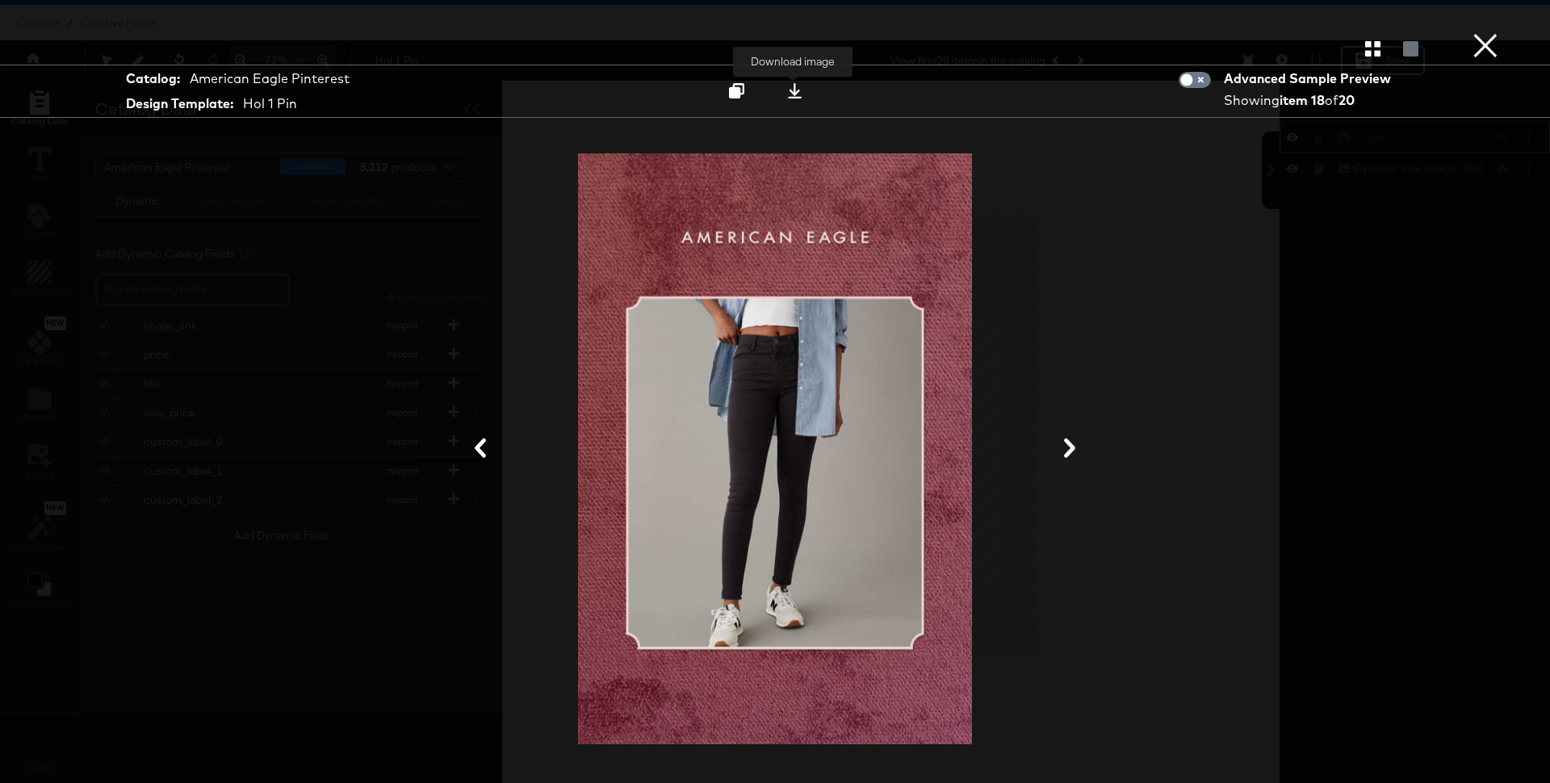
click at [793, 94] on icon at bounding box center [795, 90] width 14 height 15
click at [1323, 245] on div at bounding box center [775, 449] width 1211 height 622
click at [1481, 32] on button "×" at bounding box center [1485, 16] width 32 height 32
